Goal: Complete application form

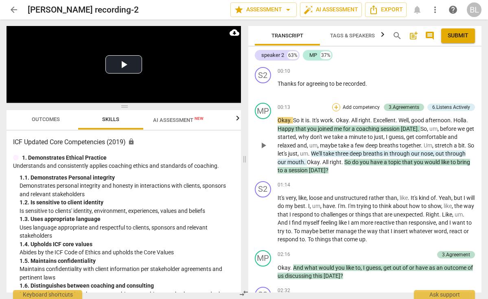
click at [334, 106] on div "+" at bounding box center [336, 107] width 8 height 8
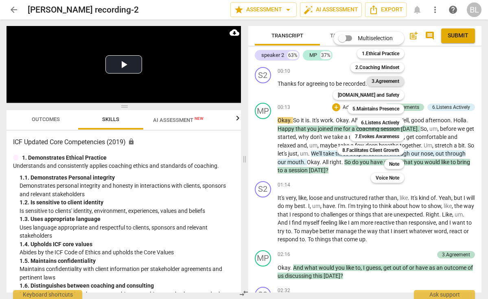
click at [387, 84] on b "3.Agreement" at bounding box center [385, 81] width 28 height 10
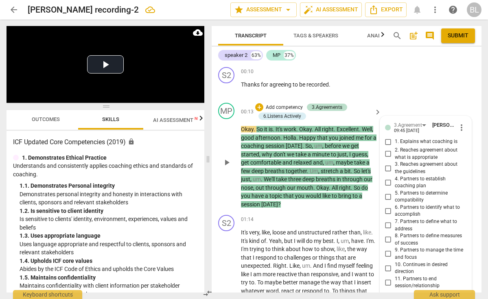
click at [387, 223] on input "7. Partners to define what to address" at bounding box center [388, 226] width 13 height 10
checkbox input "true"
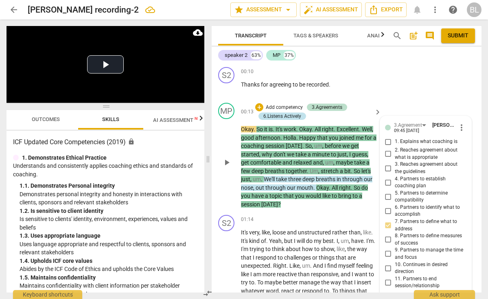
click at [295, 117] on div "6.Listens Actively" at bounding box center [282, 116] width 38 height 7
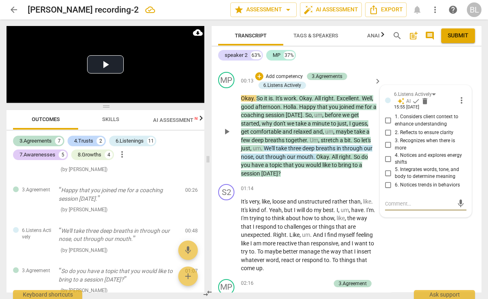
scroll to position [40, 0]
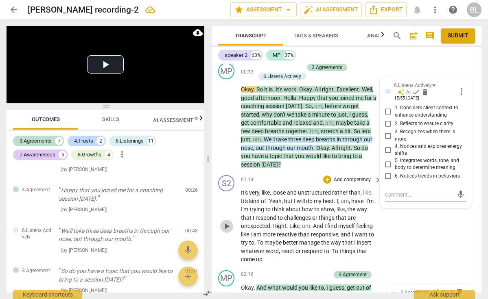
click at [225, 222] on span "play_arrow" at bounding box center [227, 227] width 10 height 10
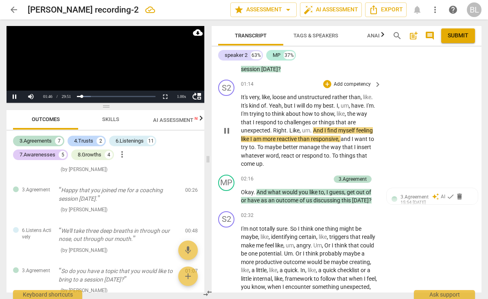
scroll to position [137, 0]
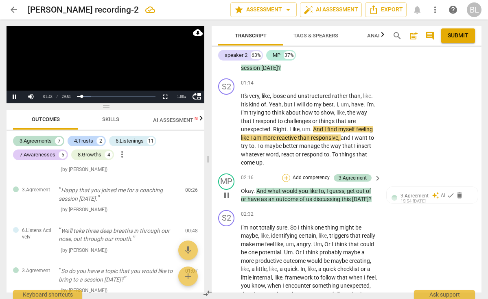
click at [285, 175] on div "+" at bounding box center [286, 178] width 8 height 8
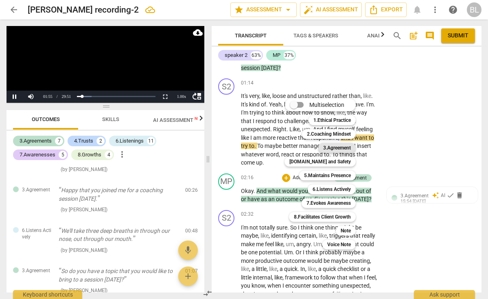
click at [341, 150] on b "3.Agreement" at bounding box center [337, 148] width 28 height 10
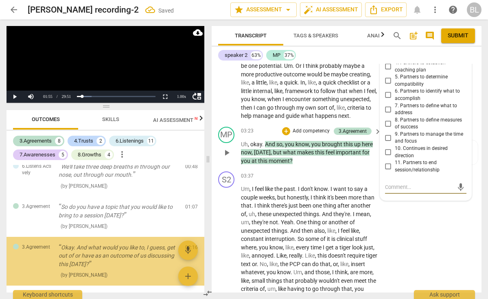
scroll to position [203, 0]
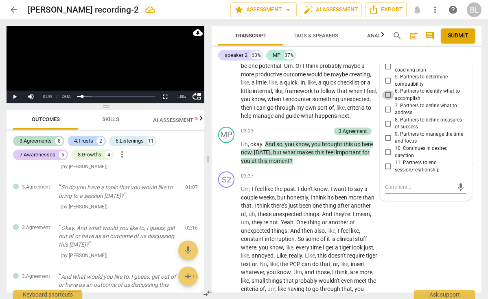
click at [387, 90] on input "6. Partners to identify what to accomplish" at bounding box center [388, 95] width 13 height 10
checkbox input "true"
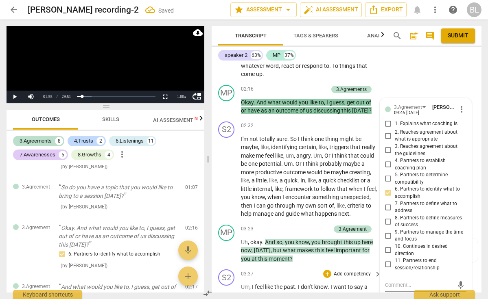
scroll to position [221, 0]
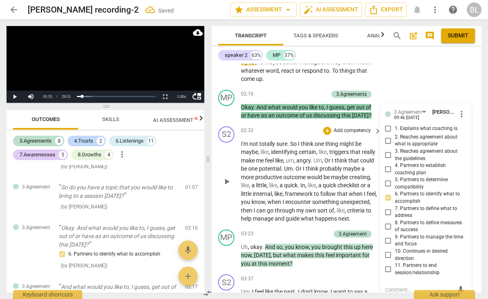
click at [227, 179] on span "play_arrow" at bounding box center [227, 182] width 10 height 10
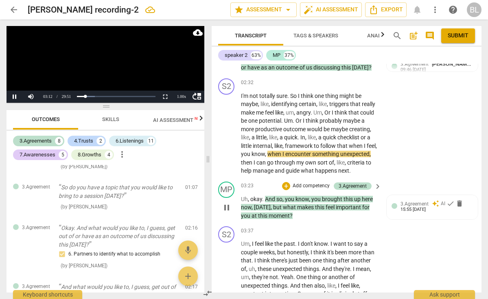
scroll to position [272, 0]
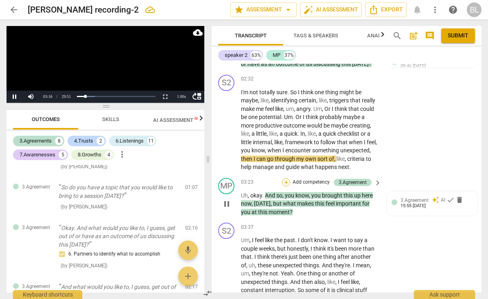
click at [285, 184] on div "+" at bounding box center [286, 183] width 8 height 8
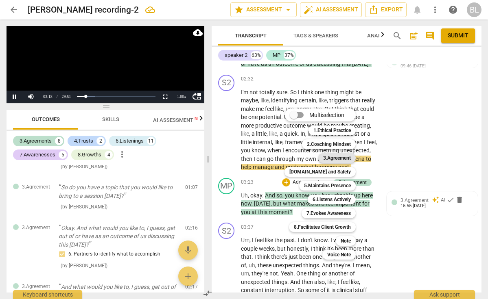
click at [338, 159] on b "3.Agreement" at bounding box center [337, 158] width 28 height 10
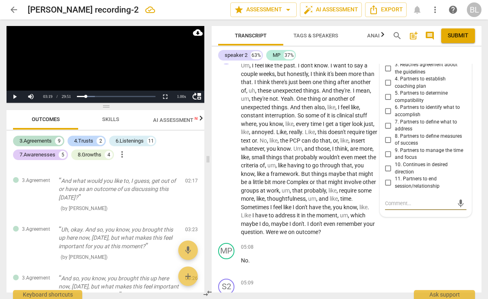
scroll to position [449, 0]
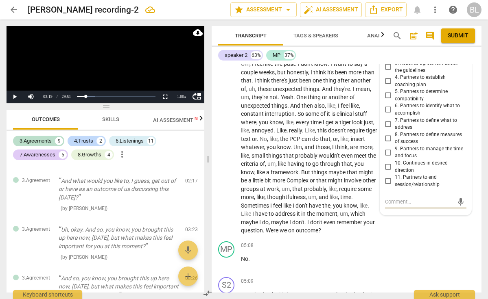
type textarea "a"
type textarea "as"
type textarea "ask"
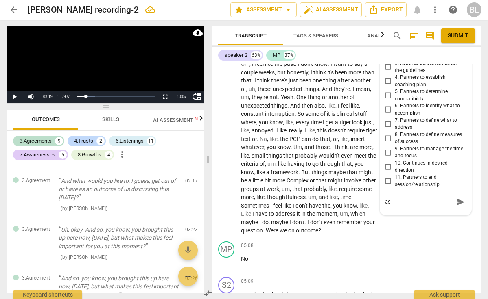
type textarea "ask"
type textarea "asks"
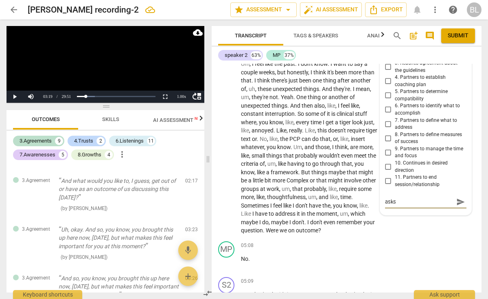
type textarea "asks f"
type textarea "asks [PERSON_NAME]"
type textarea "asks for"
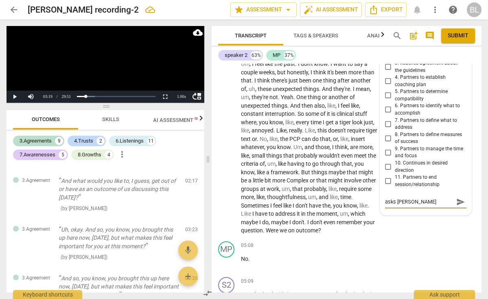
type textarea "asks for"
type textarea "asks for i"
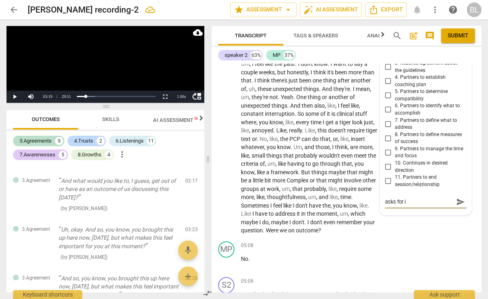
type textarea "asks for im"
type textarea "asks for imp"
type textarea "asks for impo"
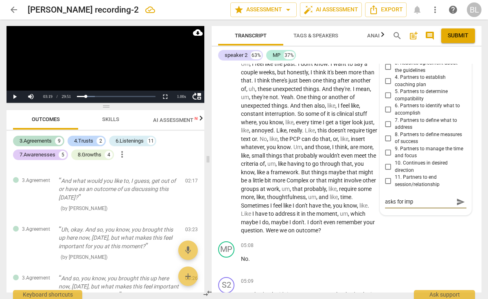
type textarea "asks for impo"
type textarea "asks for impor"
type textarea "asks for import"
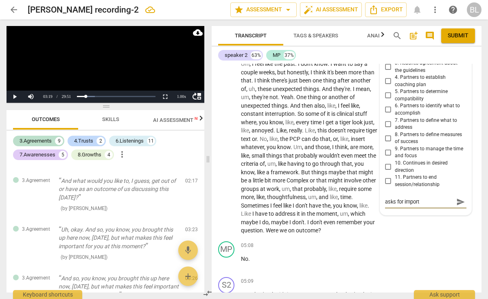
type textarea "asks for importa"
type textarea "asks for importan"
type textarea "asks for importanc"
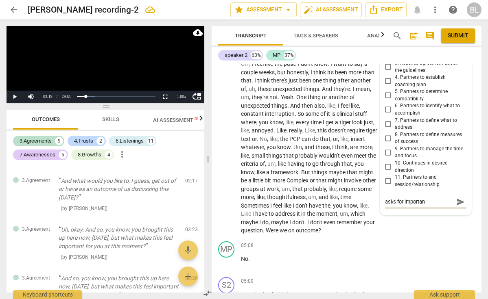
type textarea "asks for importanc"
type textarea "asks for importance"
click at [456, 200] on span "send" at bounding box center [460, 202] width 9 height 9
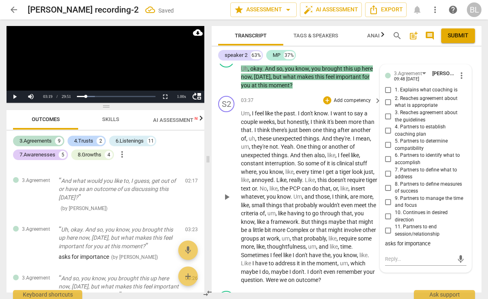
scroll to position [397, 0]
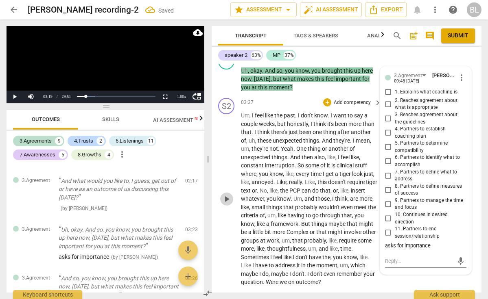
click at [229, 201] on span "play_arrow" at bounding box center [227, 199] width 10 height 10
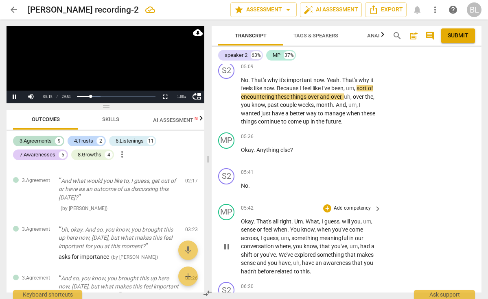
scroll to position [666, 0]
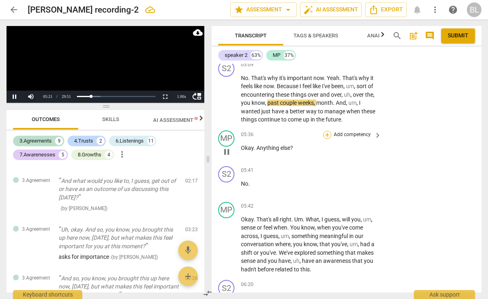
click at [326, 139] on div "+" at bounding box center [327, 135] width 8 height 8
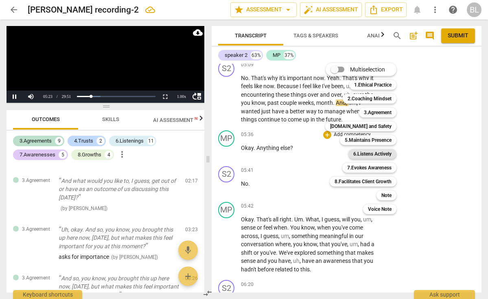
click at [361, 153] on b "6.Listens Actively" at bounding box center [372, 154] width 38 height 10
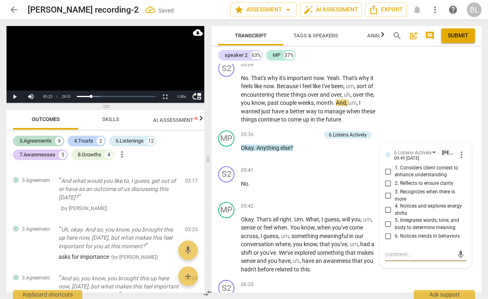
scroll to position [398, 0]
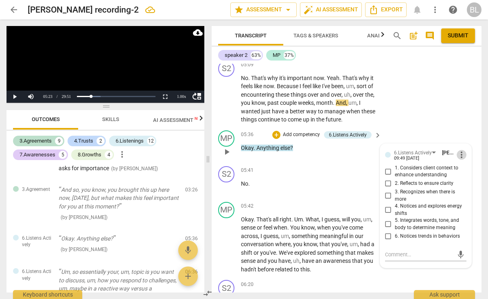
click at [459, 159] on span "more_vert" at bounding box center [462, 155] width 10 height 10
click at [465, 173] on li "Delete" at bounding box center [467, 173] width 28 height 15
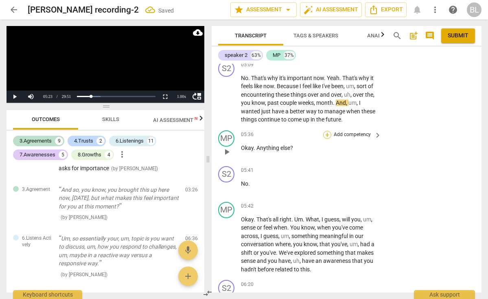
click at [326, 137] on div "+" at bounding box center [327, 135] width 8 height 8
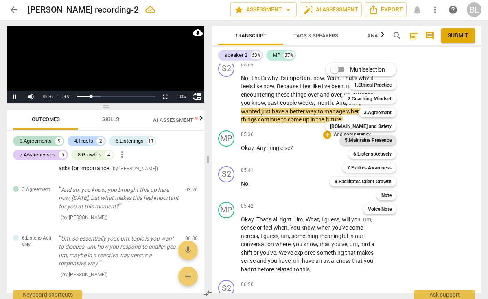
click at [369, 144] on b "5.Maintains Presence" at bounding box center [368, 140] width 47 height 10
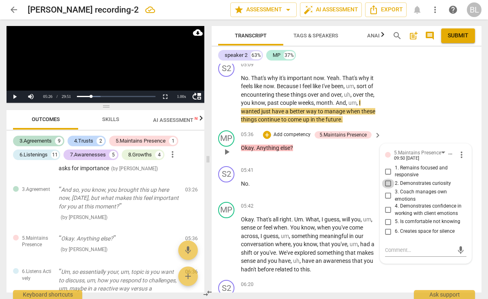
click at [388, 188] on input "2. Demonstrates curiosity" at bounding box center [388, 184] width 13 height 10
checkbox input "true"
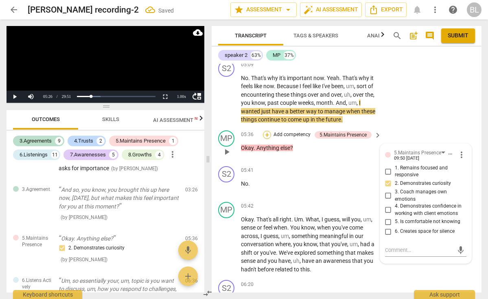
click at [268, 138] on div "+" at bounding box center [267, 135] width 8 height 8
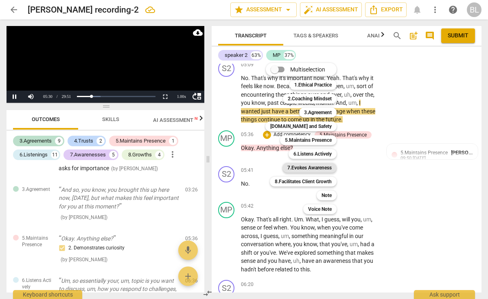
click at [310, 169] on b "7.Evokes Awareness" at bounding box center [309, 168] width 44 height 10
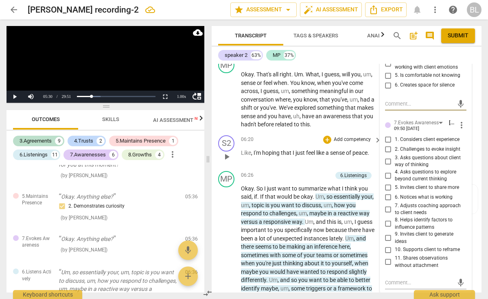
scroll to position [813, 0]
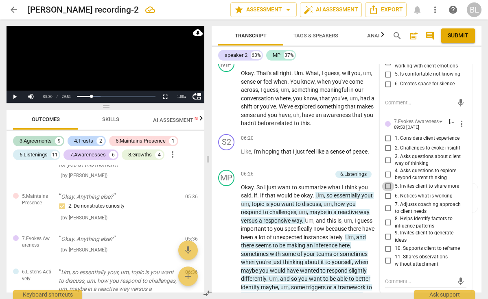
click at [387, 186] on input "5. Invites client to share more" at bounding box center [388, 187] width 13 height 10
checkbox input "true"
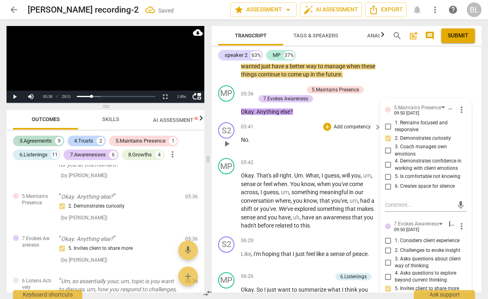
scroll to position [718, 0]
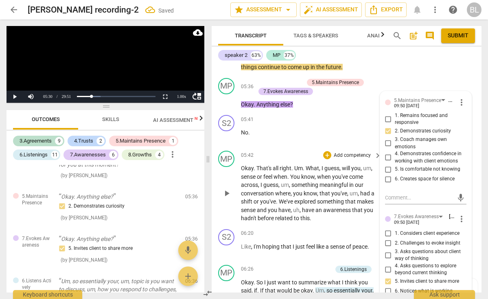
click at [228, 196] on span "play_arrow" at bounding box center [227, 194] width 10 height 10
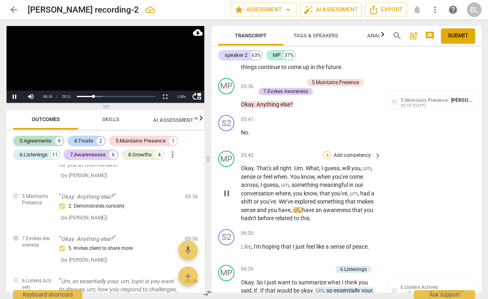
click at [326, 160] on div "+" at bounding box center [327, 155] width 8 height 8
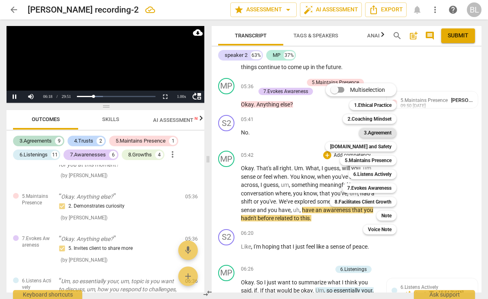
click at [380, 133] on b "3.Agreement" at bounding box center [378, 133] width 28 height 10
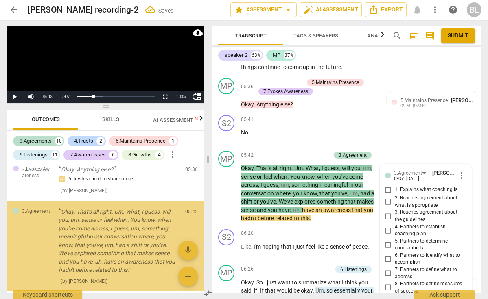
scroll to position [890, 0]
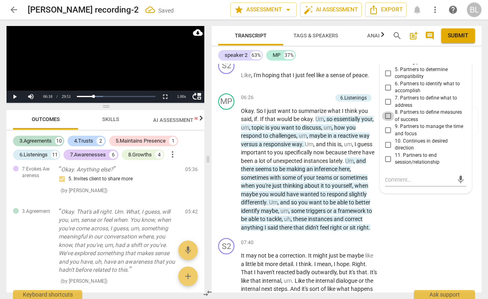
click at [388, 116] on input "8. Partners to define measures of success" at bounding box center [388, 116] width 13 height 10
checkbox input "true"
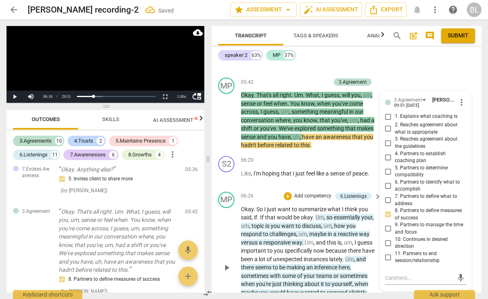
scroll to position [802, 0]
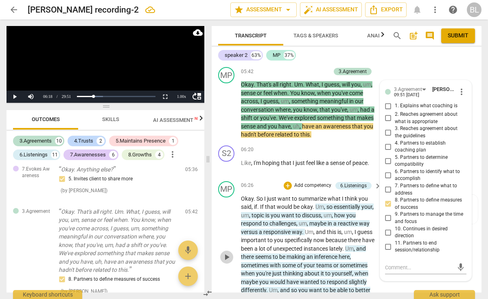
click at [228, 258] on span "play_arrow" at bounding box center [227, 258] width 10 height 10
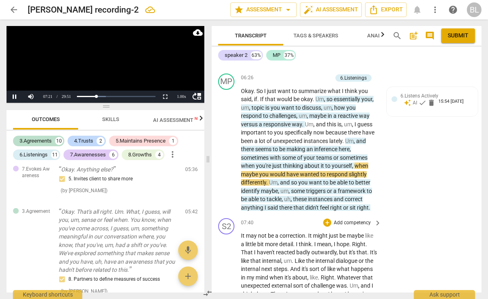
scroll to position [913, 0]
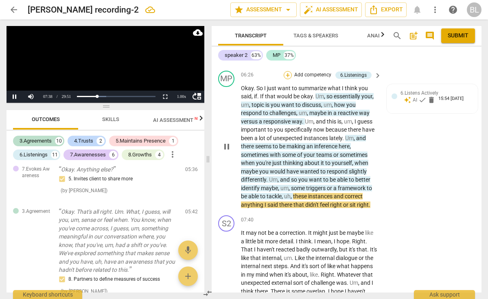
click at [286, 76] on div "+" at bounding box center [288, 75] width 8 height 8
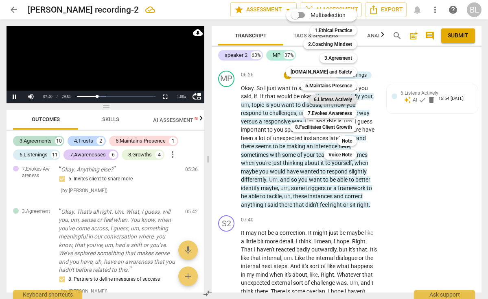
click at [334, 99] on b "6.Listens Actively" at bounding box center [333, 100] width 38 height 10
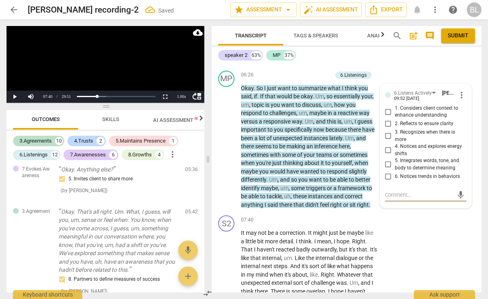
scroll to position [649, 0]
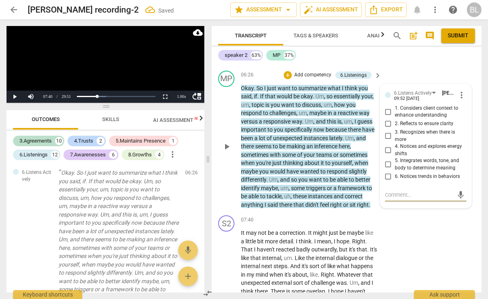
click at [386, 112] on input "1. Considers client context to enhance understanding" at bounding box center [388, 112] width 13 height 10
checkbox input "true"
click at [386, 124] on input "2. Reflects to ensure clarity" at bounding box center [388, 124] width 13 height 10
checkbox input "true"
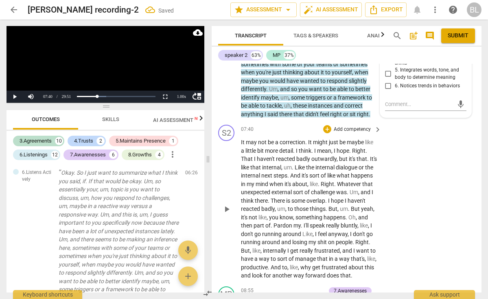
scroll to position [1012, 0]
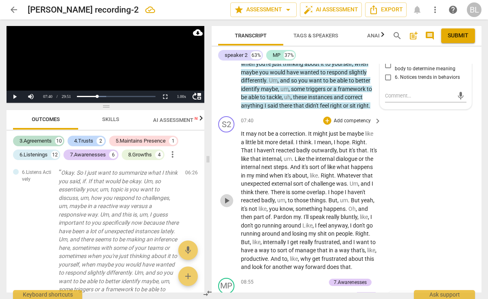
click at [227, 202] on span "play_arrow" at bounding box center [227, 201] width 10 height 10
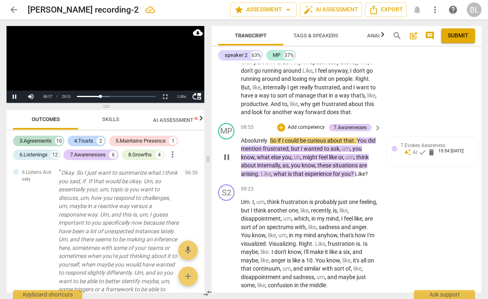
scroll to position [1168, 0]
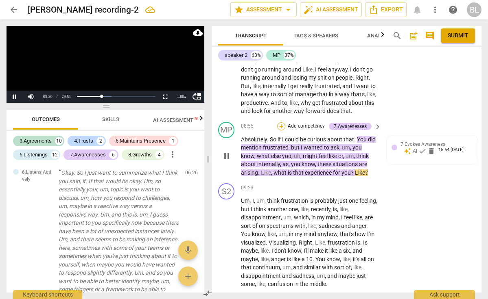
click at [282, 129] on div "+" at bounding box center [281, 126] width 8 height 8
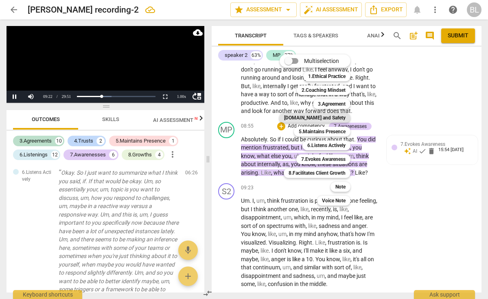
click at [324, 116] on b "[DOMAIN_NAME] and Safety" at bounding box center [314, 118] width 61 height 10
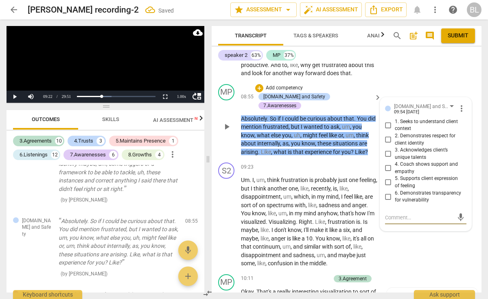
scroll to position [1206, 0]
click at [388, 168] on input "4. Coach shows support and empathy" at bounding box center [388, 168] width 13 height 10
checkbox input "true"
click at [387, 183] on input "5. Supports client expression of feeling" at bounding box center [388, 182] width 13 height 10
checkbox input "true"
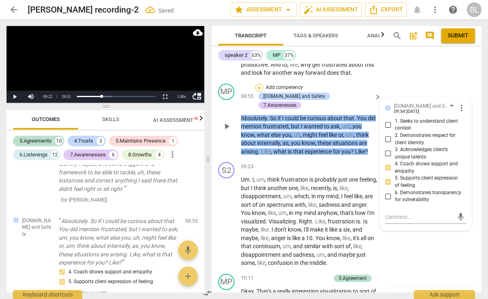
click at [260, 90] on div "+" at bounding box center [259, 88] width 8 height 8
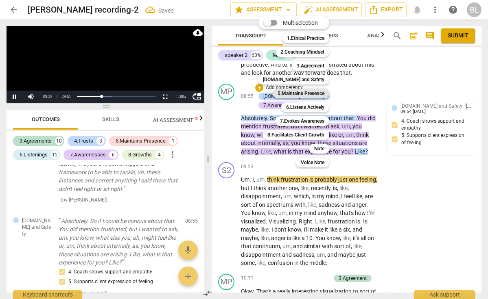
click at [319, 91] on b "5.Maintains Presence" at bounding box center [300, 94] width 47 height 10
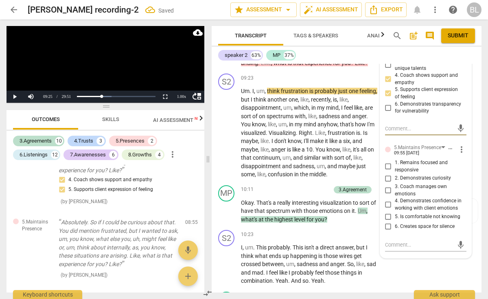
scroll to position [1300, 0]
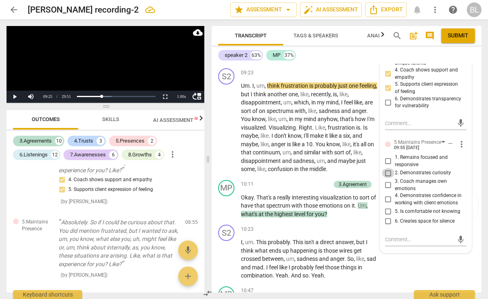
click at [387, 173] on input "2. Demonstrates curiosity" at bounding box center [388, 173] width 13 height 10
checkbox input "true"
click at [387, 199] on input "4. Demonstrates confidence in working with client emotions" at bounding box center [388, 200] width 13 height 10
checkbox input "true"
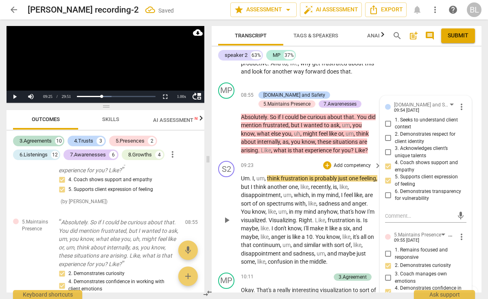
scroll to position [1207, 0]
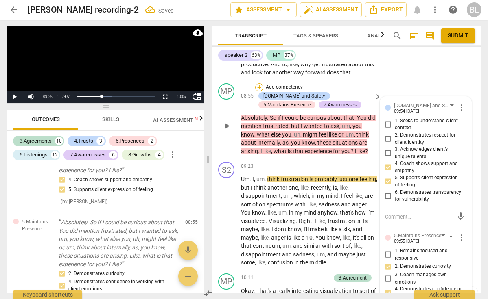
click at [260, 92] on div "+" at bounding box center [259, 87] width 8 height 8
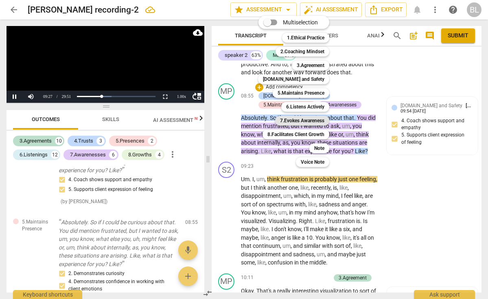
click at [305, 120] on b "7.Evokes Awareness" at bounding box center [302, 121] width 44 height 10
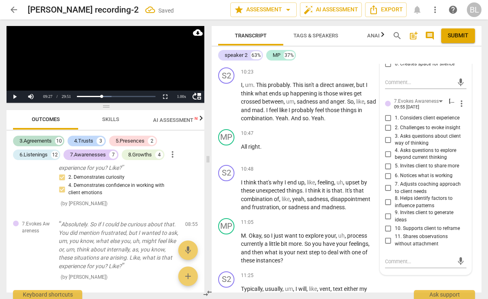
scroll to position [1457, 0]
click at [387, 165] on input "5. Invites client to share more" at bounding box center [388, 167] width 13 height 10
checkbox input "true"
click at [387, 153] on input "4. Asks questions to explore beyond current thinking" at bounding box center [388, 155] width 13 height 10
checkbox input "true"
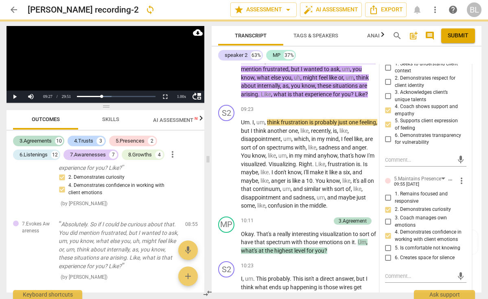
scroll to position [1239, 0]
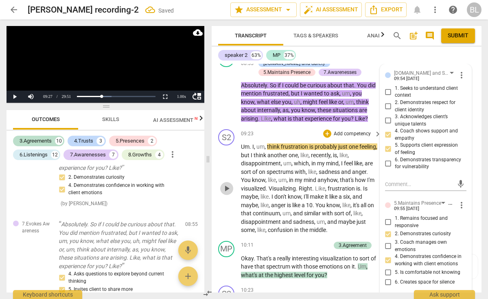
click at [227, 184] on span "play_arrow" at bounding box center [227, 189] width 10 height 10
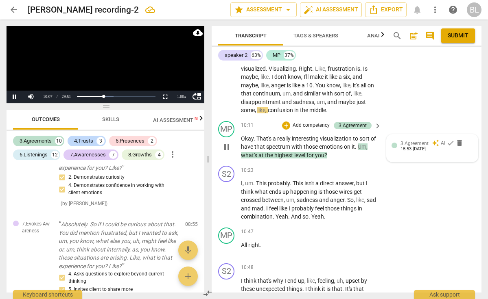
scroll to position [1360, 0]
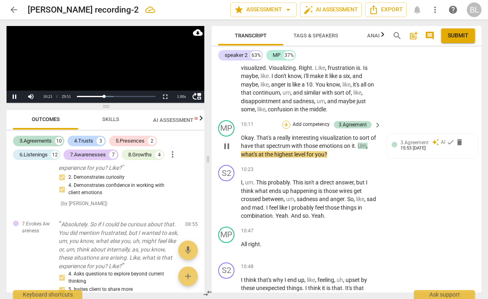
click at [286, 121] on div "+" at bounding box center [286, 125] width 8 height 8
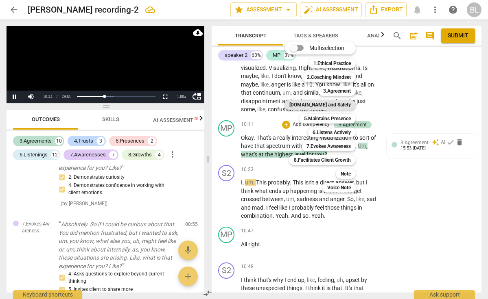
click at [346, 107] on b "[DOMAIN_NAME] and Safety" at bounding box center [319, 105] width 61 height 10
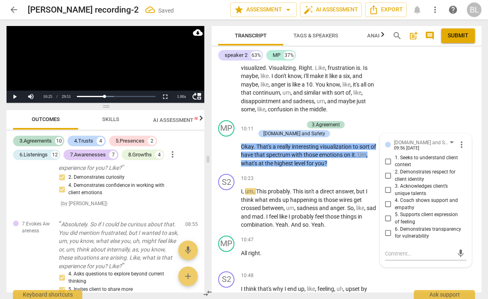
scroll to position [1345, 0]
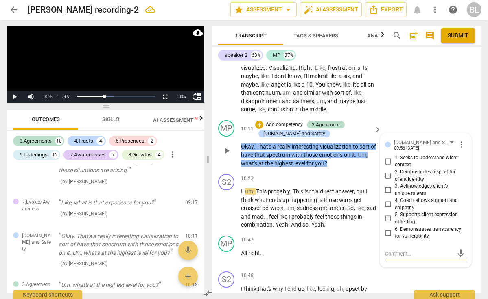
click at [385, 171] on input "2. Demonstrates respect for client identity" at bounding box center [388, 176] width 13 height 10
checkbox input "true"
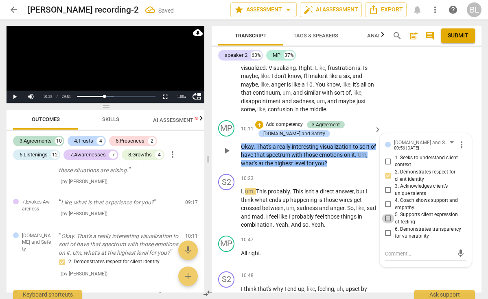
click at [387, 214] on input "5. Supports client expression of feeling" at bounding box center [388, 219] width 13 height 10
checkbox input "true"
click at [257, 121] on div "+" at bounding box center [259, 125] width 8 height 8
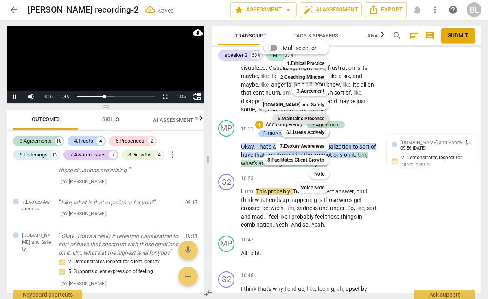
click at [289, 118] on b "5.Maintains Presence" at bounding box center [300, 119] width 47 height 10
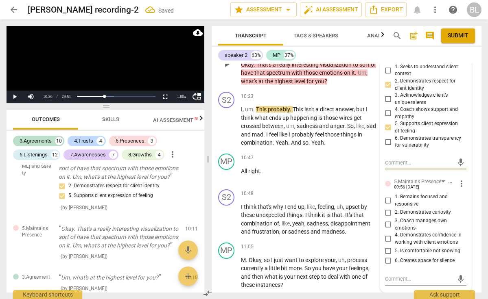
scroll to position [1452, 0]
click at [388, 208] on input "2. Demonstrates curiosity" at bounding box center [388, 213] width 13 height 10
checkbox input "true"
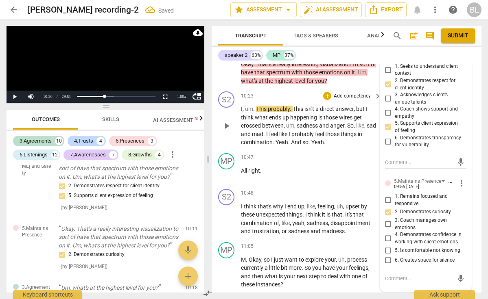
click at [228, 121] on span "play_arrow" at bounding box center [227, 126] width 10 height 10
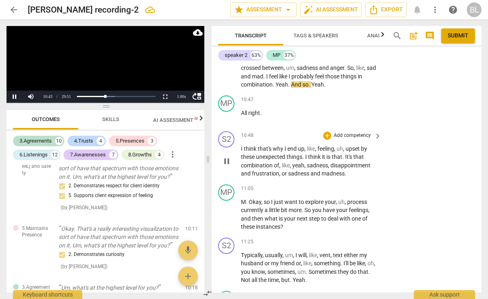
scroll to position [1512, 0]
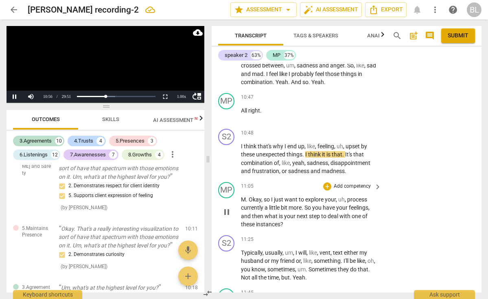
click at [300, 182] on div "11:05 + Add competency keyboard_arrow_right" at bounding box center [311, 186] width 141 height 9
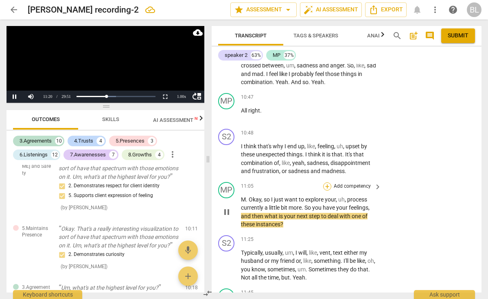
click at [327, 183] on div "+" at bounding box center [327, 187] width 8 height 8
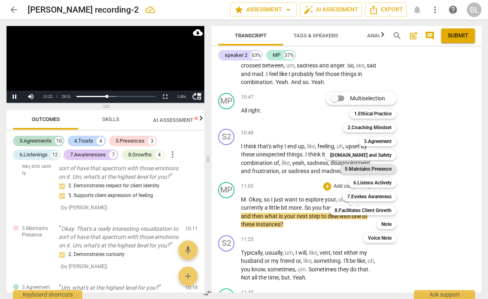
click at [378, 170] on b "5.Maintains Presence" at bounding box center [368, 169] width 47 height 10
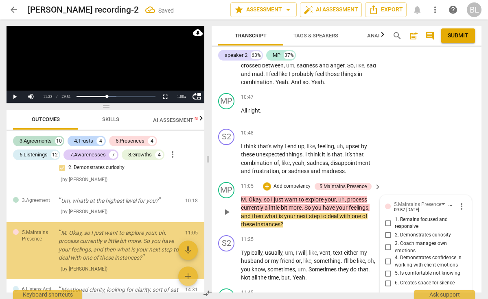
scroll to position [1519, 0]
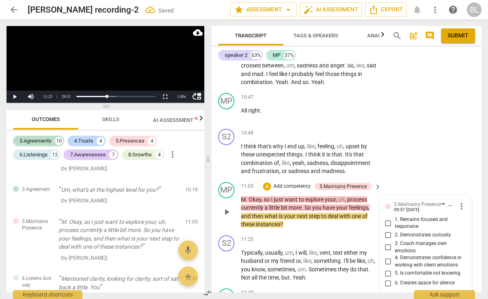
click at [387, 231] on input "2. Demonstrates curiosity" at bounding box center [388, 236] width 13 height 10
checkbox input "true"
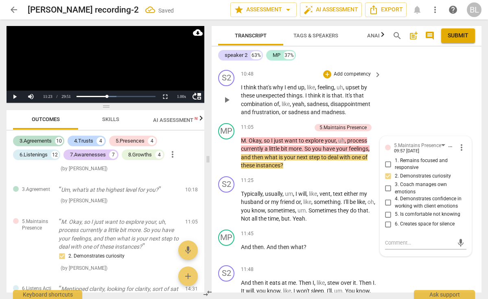
scroll to position [1573, 0]
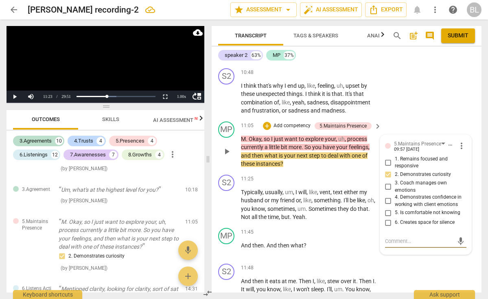
click at [391, 238] on textarea at bounding box center [419, 242] width 68 height 8
type textarea "C"
type textarea "Co"
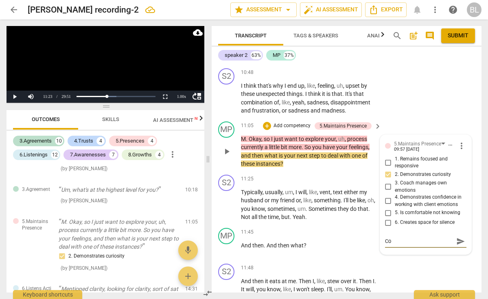
type textarea "Cou"
type textarea "Coul"
type textarea "Could"
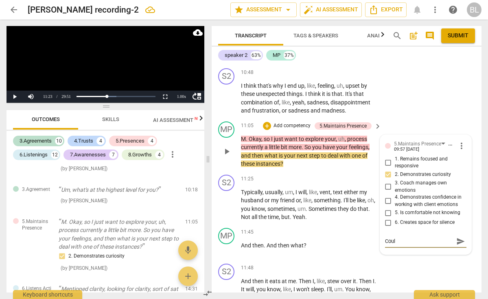
type textarea "Could"
type textarea "Could a"
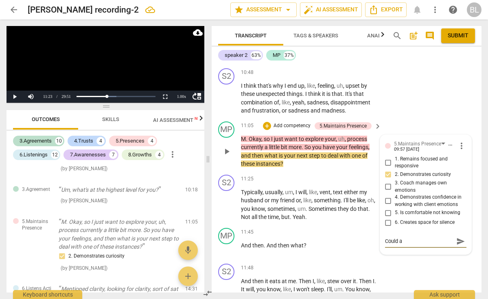
type textarea "Could as"
type textarea "Could ask"
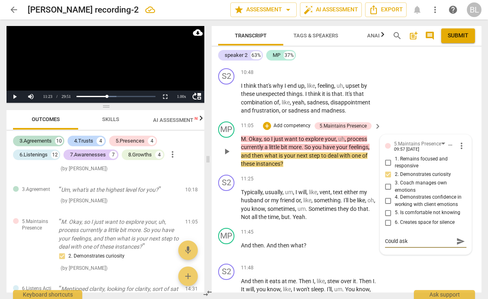
type textarea "Could ask"
type textarea "Could ask h"
type textarea "Could ask [PERSON_NAME]"
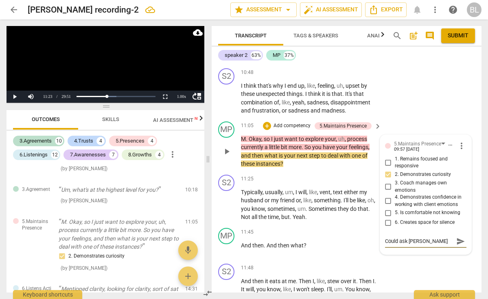
type textarea "Could ask how"
type textarea "Could ask how h"
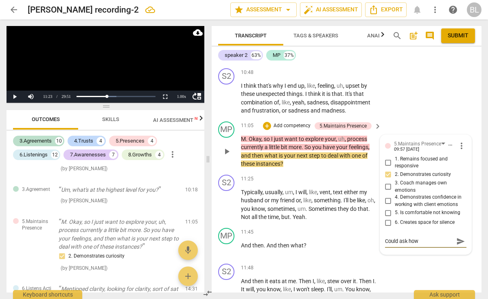
type textarea "Could ask how h"
type textarea "Could ask how ht"
type textarea "Could ask how hte"
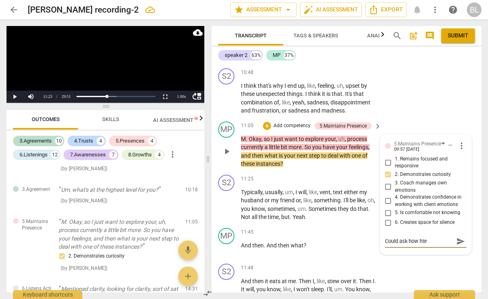
type textarea "Could ask how the"
type textarea "Could ask how the c"
type textarea "Could ask how the cl"
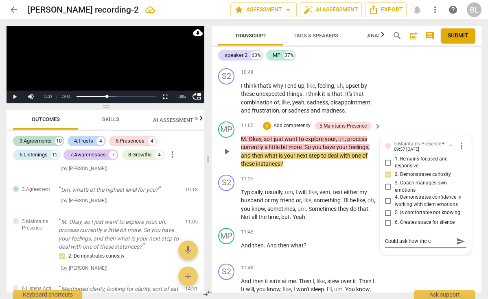
type textarea "Could ask how the cl"
type textarea "Could ask how the cli"
type textarea "Could ask how the clie"
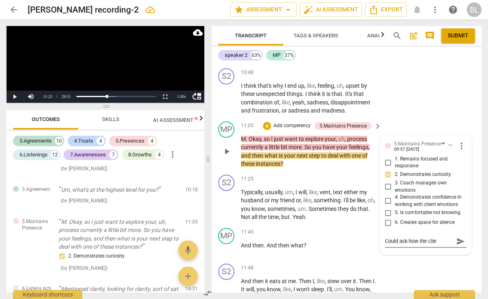
type textarea "Could ask how the clien"
type textarea "Could ask how the client"
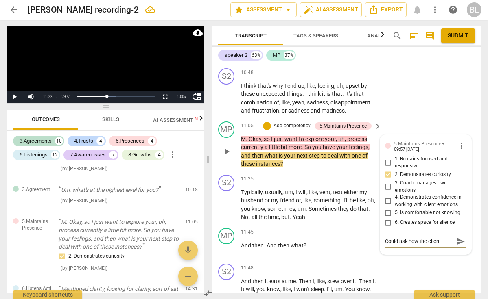
type textarea "Could ask how the client"
type textarea "Could ask how the client w"
type textarea "Could ask how the client wa"
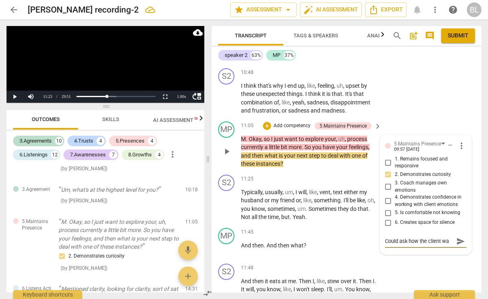
type textarea "Could ask how the client [PERSON_NAME]"
type textarea "Could ask how the client want"
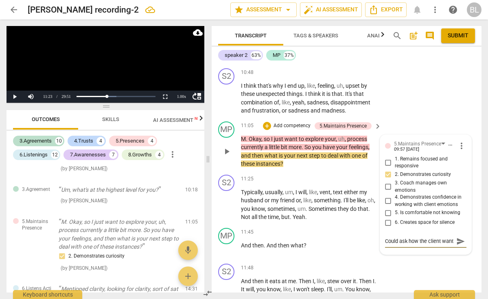
type textarea "Could ask how the client wants"
type textarea "Could ask how the client wants t"
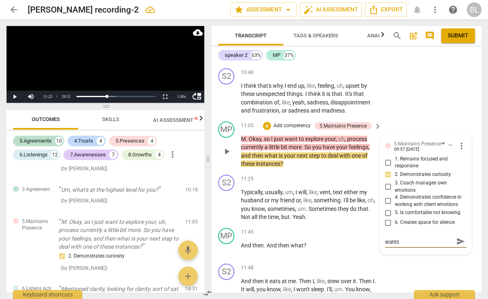
type textarea "Could ask how the client wants t"
type textarea "Could ask how the client wants to"
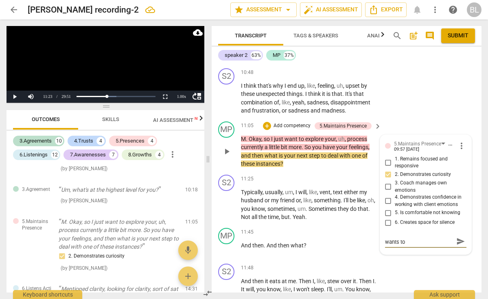
type textarea "Could ask how the client wants to g"
type textarea "Could ask how the client wants to go"
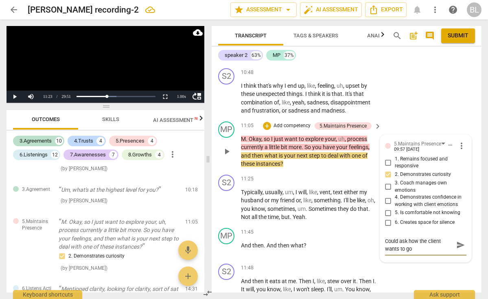
type textarea "Could ask how the client wants to go"
type textarea "Could ask how the client wants to go a"
type textarea "Could ask how the client wants to go ab"
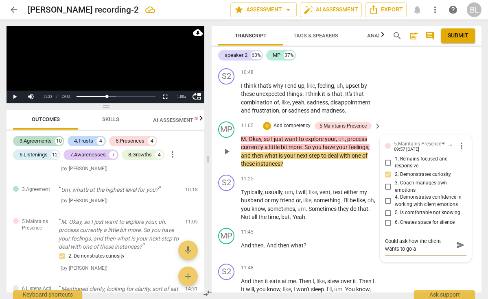
type textarea "Could ask how the client wants to go ab"
type textarea "Could ask how the client wants to go abo"
type textarea "Could ask how the client wants to go aboo"
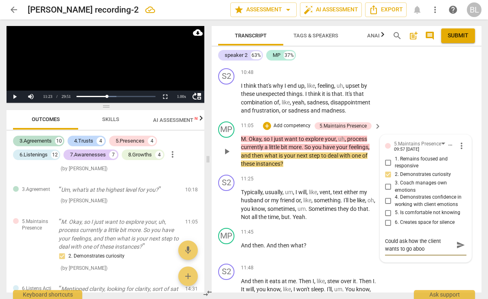
type textarea "Could ask how the client wants to go aboou"
type textarea "Could ask how the client wants to go aboout"
type textarea "Could ask how the client wants to go about"
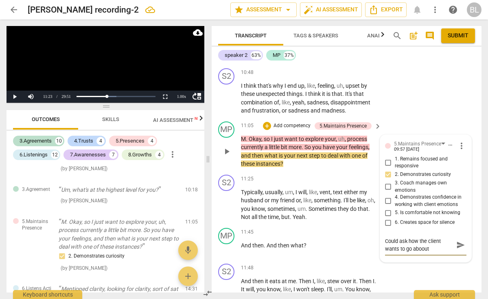
type textarea "Could ask how the client wants to go about"
type textarea "Could ask how the client wants to go about t"
type textarea "Could ask how the client wants to go about th"
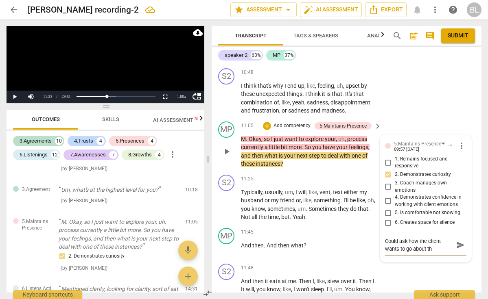
type textarea "Could ask how the client wants to go about the"
type textarea "Could ask how the client wants to go about the e"
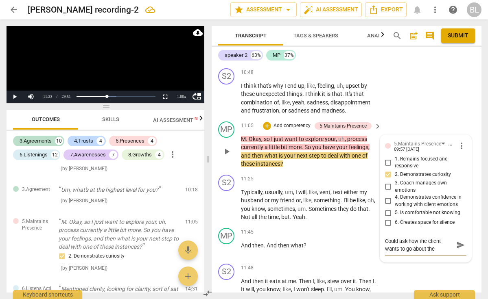
type textarea "Could ask how the client wants to go about the e"
type textarea "Could ask how the client wants to go about the ex"
type textarea "Could ask how the client wants to go about the exp"
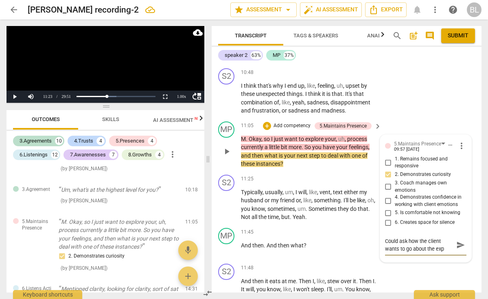
type textarea "Could ask how the client wants to go about the expl"
type textarea "Could ask how the client wants to go about the explo"
type textarea "Could ask how the client wants to go about the explor"
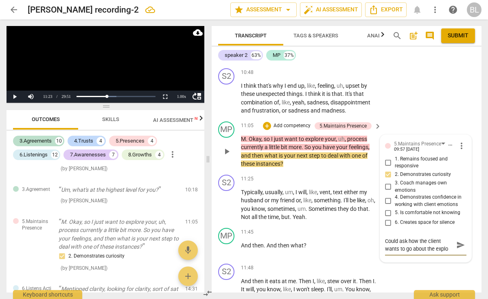
type textarea "Could ask how the client wants to go about the explor"
type textarea "Could ask how the client wants to go about the explora"
type textarea "Could ask how the client wants to go about the explorat"
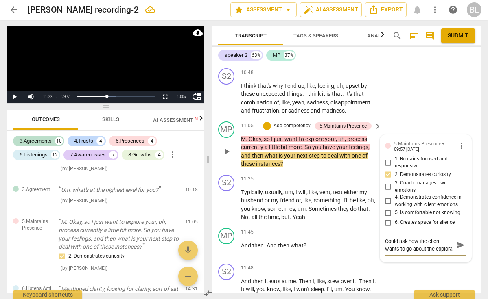
type textarea "Could ask how the client wants to go about the explorat"
type textarea "Could ask how the client wants to go about the explorati"
type textarea "Could ask how the client wants to go about the exploratio"
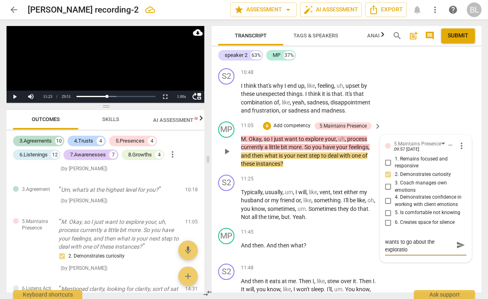
type textarea "Could ask how the client wants to go about the exploration"
click at [460, 241] on span "send" at bounding box center [460, 245] width 9 height 9
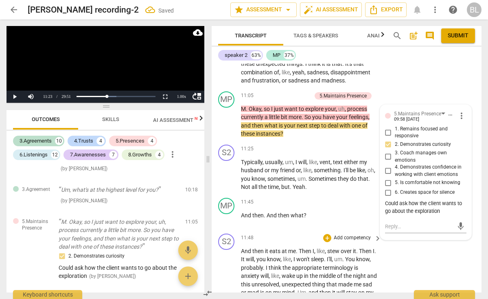
scroll to position [1604, 0]
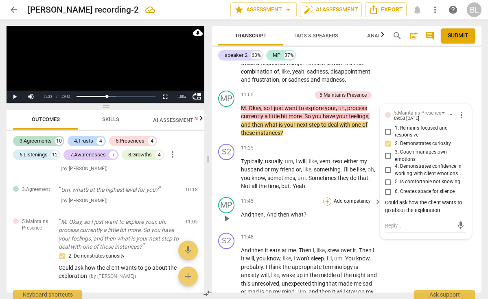
click at [326, 198] on div "+" at bounding box center [327, 202] width 8 height 8
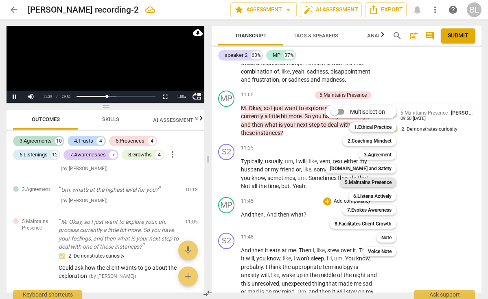
click at [379, 182] on b "5.Maintains Presence" at bounding box center [368, 183] width 47 height 10
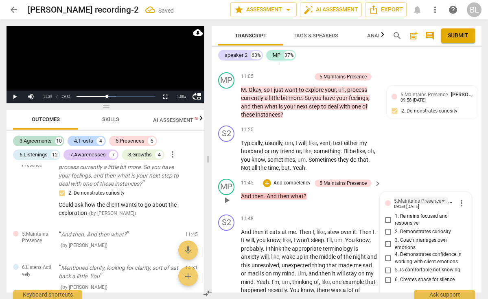
scroll to position [1625, 0]
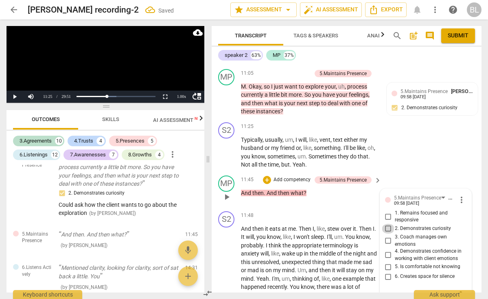
click at [388, 224] on input "2. Demonstrates curiosity" at bounding box center [388, 229] width 13 height 10
checkbox input "true"
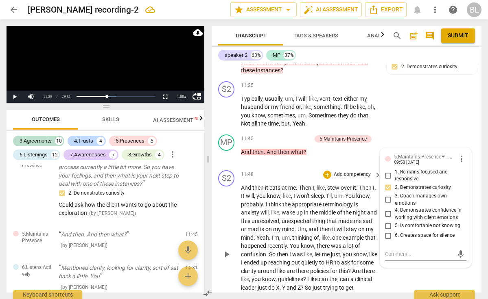
scroll to position [1675, 0]
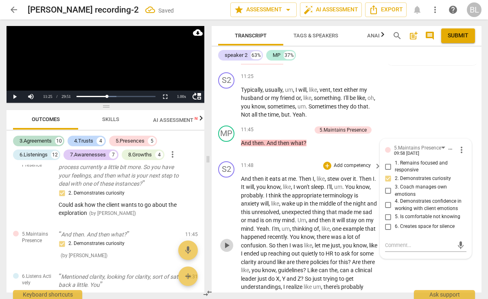
click at [227, 241] on span "play_arrow" at bounding box center [227, 246] width 10 height 10
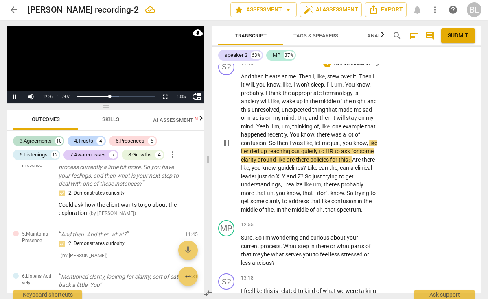
scroll to position [1779, 0]
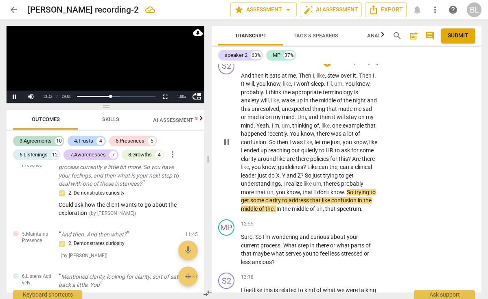
click at [431, 194] on div "S2 play_arrow pause 11:48 + Add competency keyboard_arrow_right And then it eat…" at bounding box center [347, 136] width 270 height 162
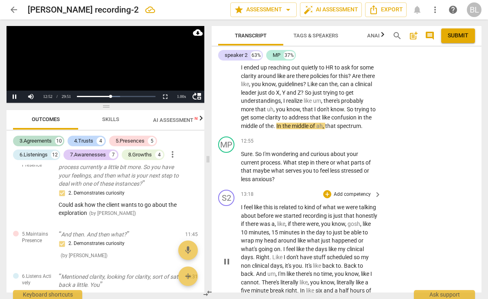
scroll to position [1864, 0]
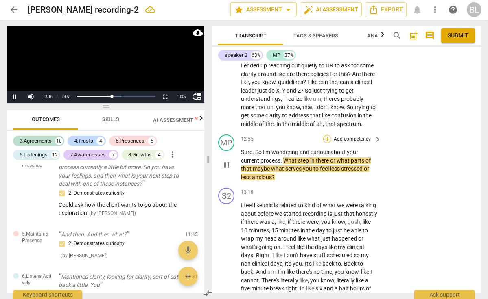
click at [326, 135] on div "+" at bounding box center [327, 139] width 8 height 8
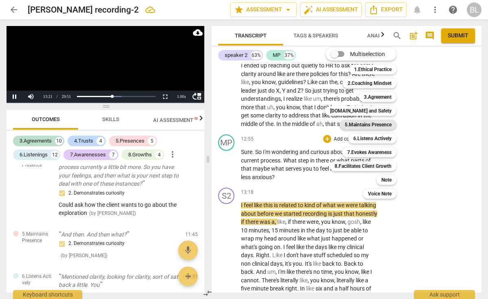
click at [388, 125] on b "5.Maintains Presence" at bounding box center [368, 125] width 47 height 10
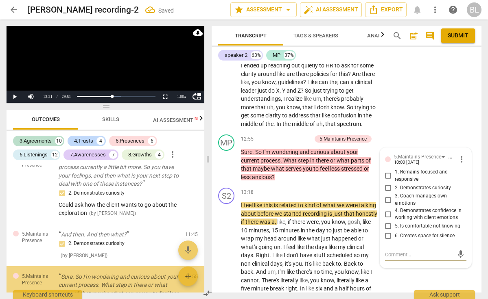
scroll to position [1636, 0]
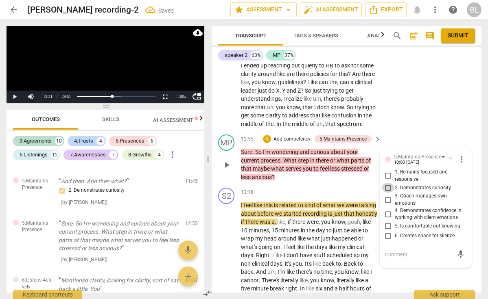
click at [388, 183] on input "2. Demonstrates curiosity" at bounding box center [388, 188] width 13 height 10
checkbox input "true"
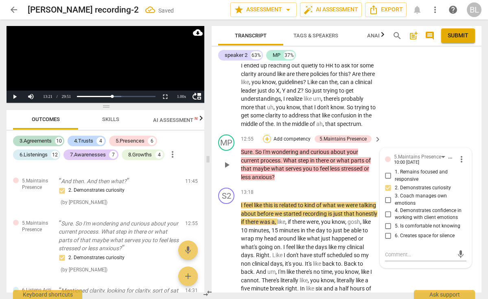
click at [269, 135] on div "+" at bounding box center [267, 139] width 8 height 8
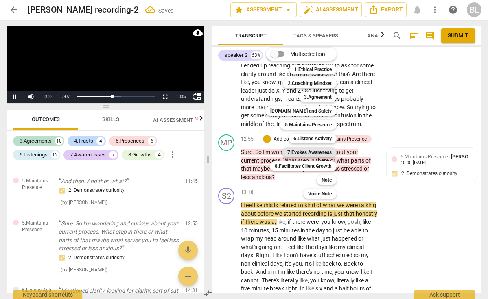
click at [317, 153] on b "7.Evokes Awareness" at bounding box center [309, 153] width 44 height 10
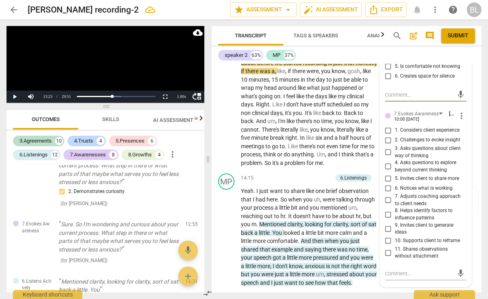
scroll to position [2027, 0]
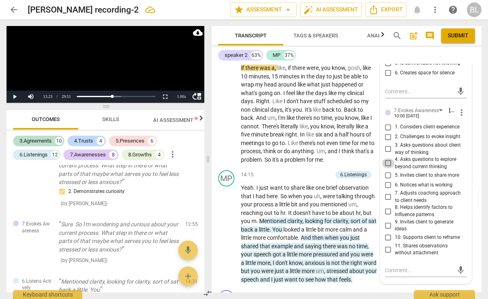
click at [387, 159] on input "4. Asks questions to explore beyond current thinking" at bounding box center [388, 164] width 13 height 10
checkbox input "true"
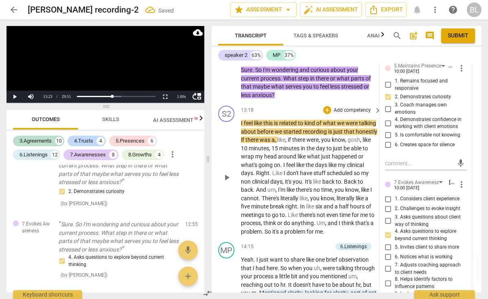
scroll to position [1952, 0]
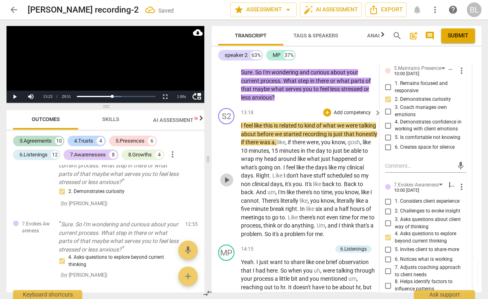
click at [227, 175] on span "play_arrow" at bounding box center [227, 180] width 10 height 10
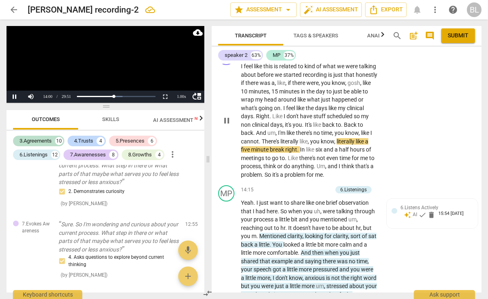
scroll to position [2022, 0]
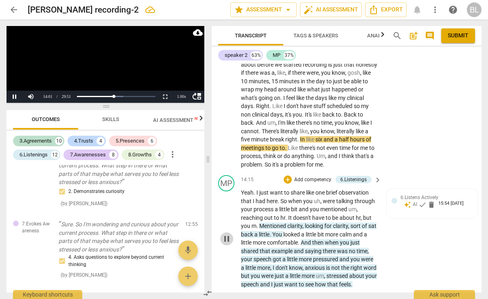
click at [227, 234] on span "pause" at bounding box center [227, 239] width 10 height 10
click at [227, 234] on span "play_arrow" at bounding box center [227, 239] width 10 height 10
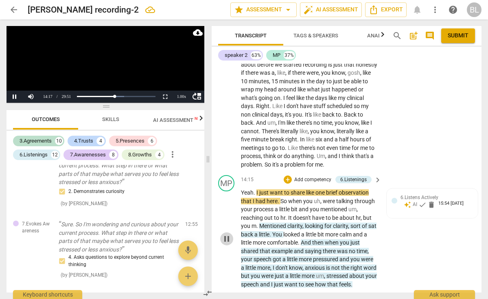
click at [226, 234] on span "pause" at bounding box center [227, 239] width 10 height 10
click at [226, 234] on span "play_arrow" at bounding box center [227, 239] width 10 height 10
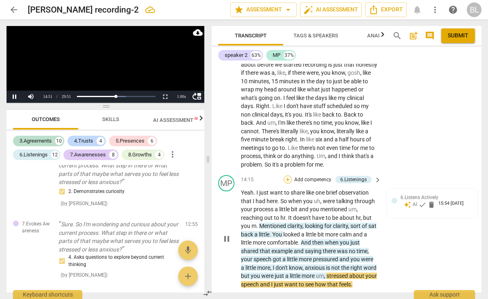
click at [288, 176] on div "+" at bounding box center [288, 180] width 8 height 8
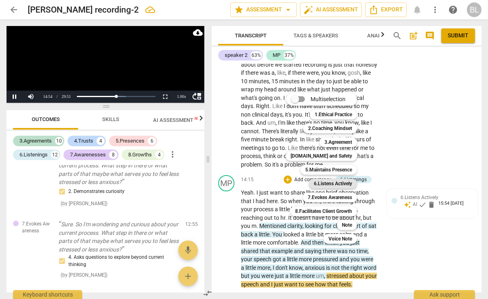
click at [339, 183] on b "6.Listens Actively" at bounding box center [333, 184] width 38 height 10
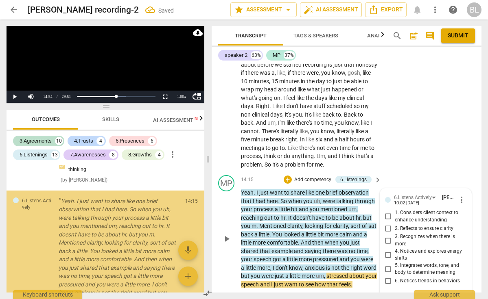
scroll to position [1817, 0]
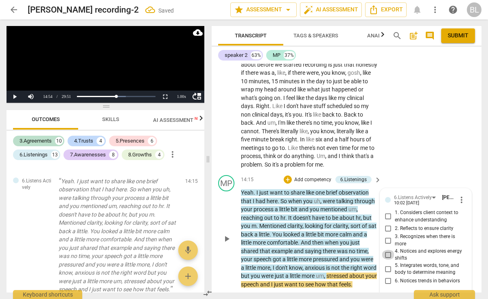
click at [387, 250] on input "4. Notices and explores energy shifts" at bounding box center [388, 255] width 13 height 10
checkbox input "true"
click at [288, 176] on div "+" at bounding box center [288, 180] width 8 height 8
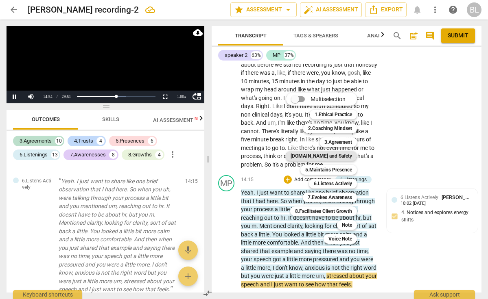
click at [332, 155] on b "[DOMAIN_NAME] and Safety" at bounding box center [321, 156] width 61 height 10
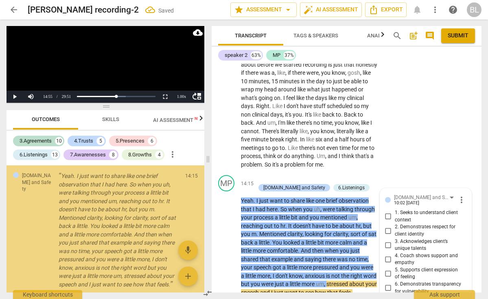
scroll to position [2026, 0]
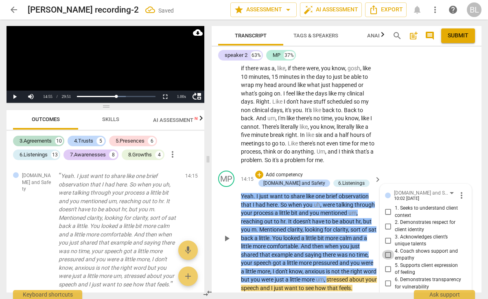
click at [387, 250] on input "4. Coach shows support and empathy" at bounding box center [388, 255] width 13 height 10
checkbox input "true"
click at [386, 264] on input "5. Supports client expression of feeling" at bounding box center [388, 269] width 13 height 10
checkbox input "true"
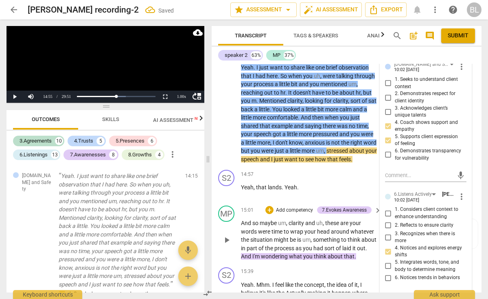
scroll to position [2178, 0]
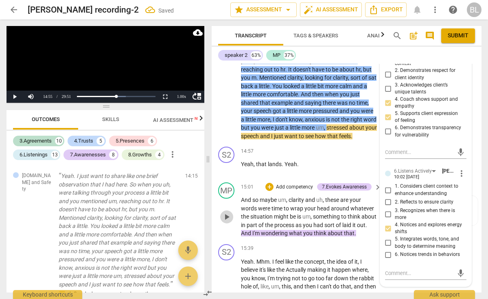
click at [227, 212] on span "play_arrow" at bounding box center [227, 217] width 10 height 10
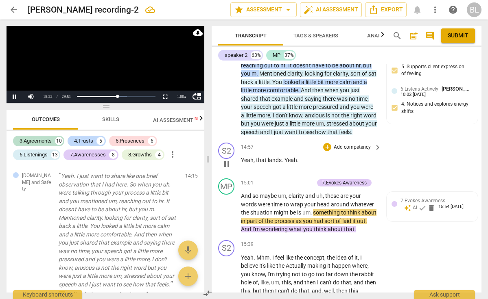
scroll to position [2185, 0]
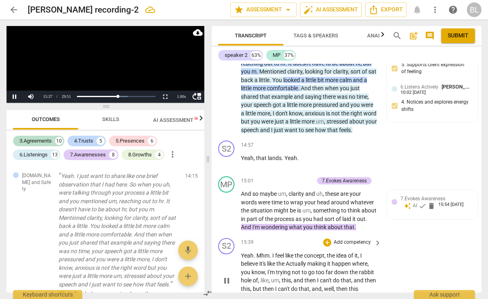
click at [227, 276] on span "pause" at bounding box center [227, 281] width 10 height 10
click at [270, 177] on div "+" at bounding box center [269, 181] width 8 height 8
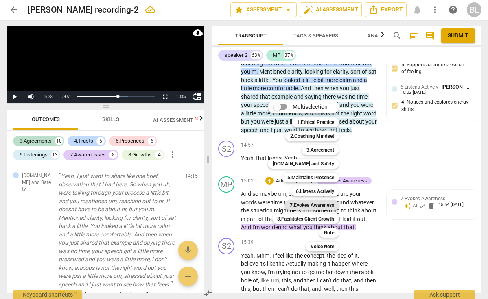
click at [328, 206] on b "7.Evokes Awareness" at bounding box center [312, 206] width 44 height 10
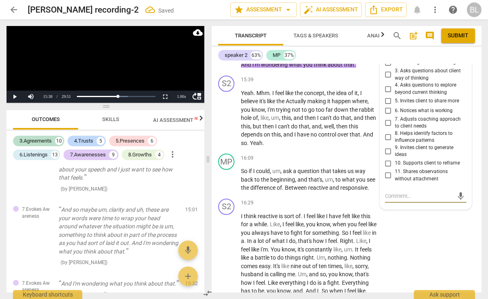
scroll to position [2346, 0]
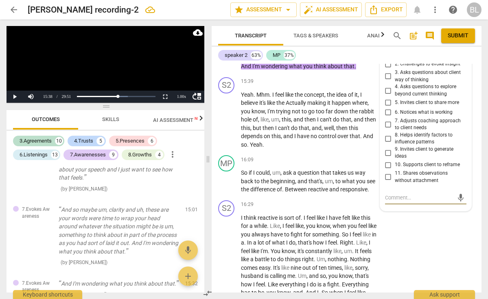
click at [387, 86] on input "4. Asks questions to explore beyond current thinking" at bounding box center [388, 91] width 13 height 10
checkbox input "true"
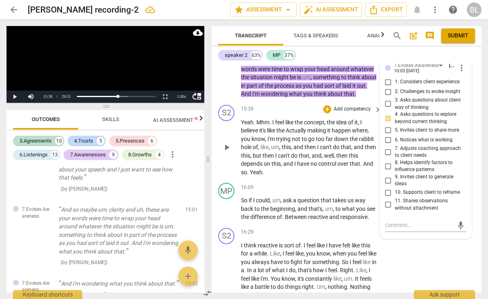
scroll to position [2321, 0]
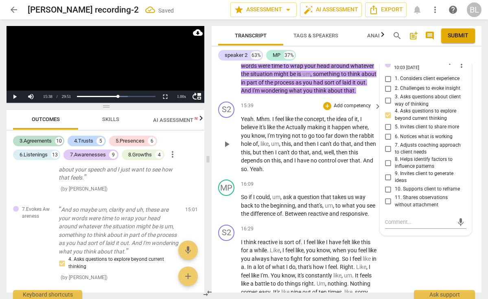
click at [227, 140] on span "play_arrow" at bounding box center [227, 145] width 10 height 10
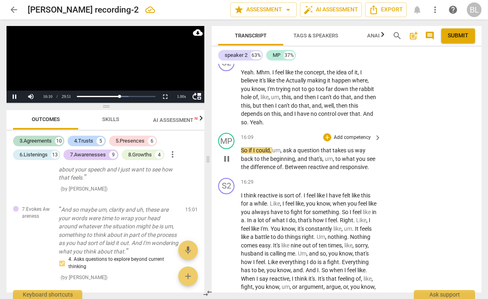
scroll to position [2370, 0]
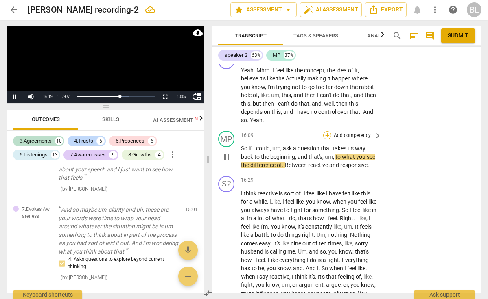
click at [327, 131] on div "+" at bounding box center [327, 135] width 8 height 8
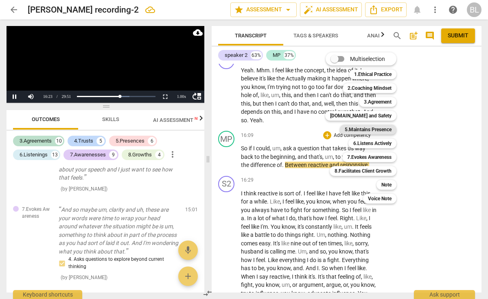
click at [381, 132] on b "5.Maintains Presence" at bounding box center [368, 130] width 47 height 10
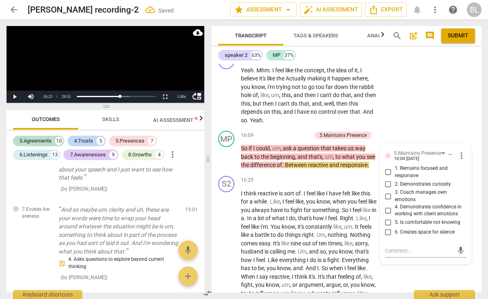
scroll to position [2341, 0]
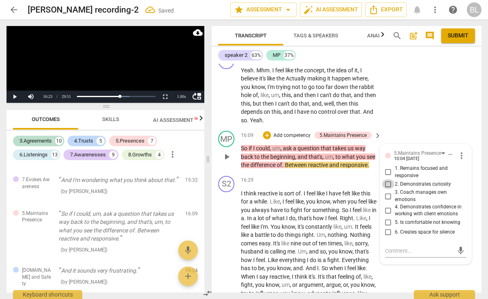
click at [386, 179] on input "2. Demonstrates curiosity" at bounding box center [388, 184] width 13 height 10
checkbox input "true"
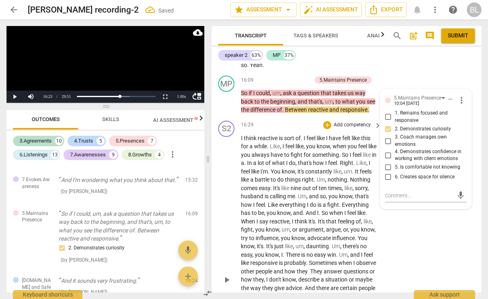
scroll to position [2436, 0]
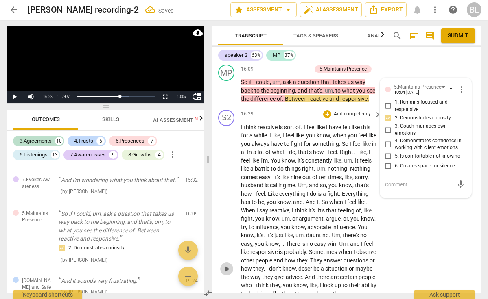
click at [227, 264] on span "play_arrow" at bounding box center [227, 269] width 10 height 10
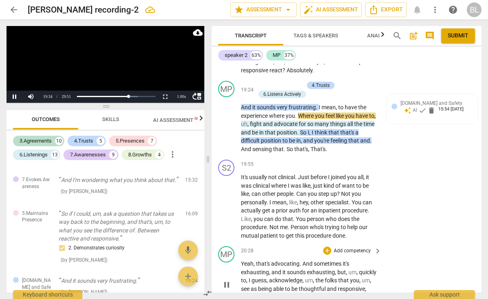
scroll to position [2779, 0]
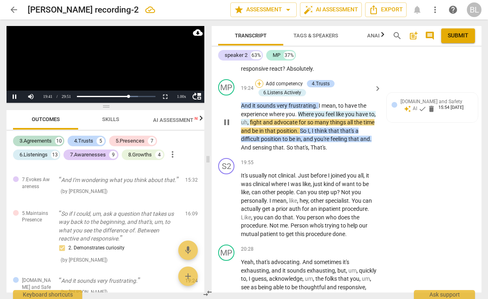
click at [259, 80] on div "+" at bounding box center [259, 84] width 8 height 8
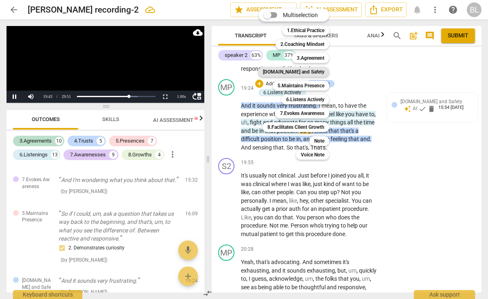
click at [320, 70] on b "[DOMAIN_NAME] and Safety" at bounding box center [293, 72] width 61 height 10
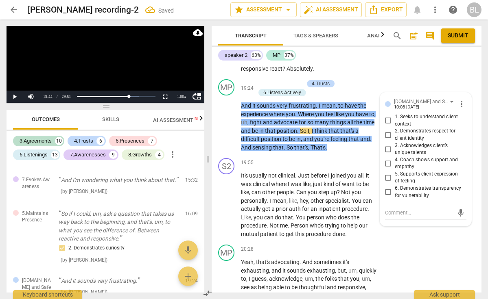
scroll to position [2452, 0]
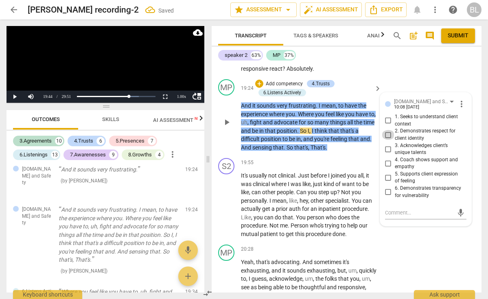
click at [386, 130] on input "2. Demonstrates respect for client identity" at bounding box center [388, 135] width 13 height 10
checkbox input "true"
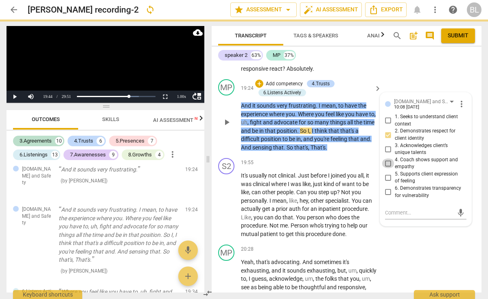
click at [387, 159] on input "4. Coach shows support and empathy" at bounding box center [388, 164] width 13 height 10
checkbox input "true"
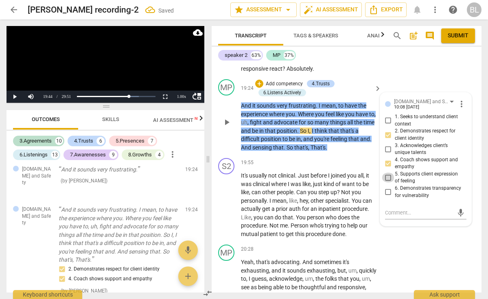
click at [385, 173] on input "5. Supports client expression of feeling" at bounding box center [388, 178] width 13 height 10
checkbox input "true"
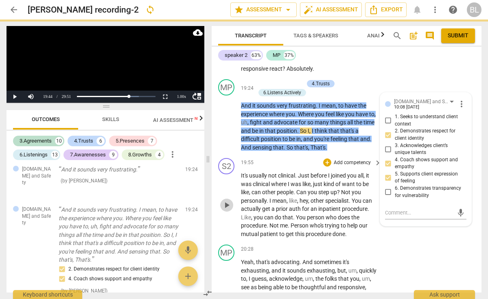
click at [227, 201] on span "play_arrow" at bounding box center [227, 206] width 10 height 10
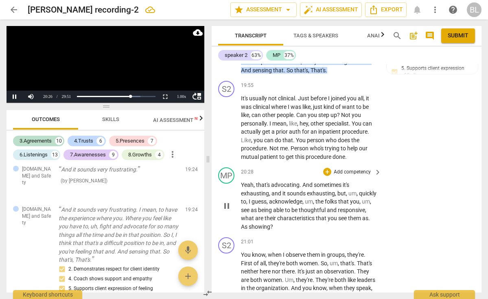
scroll to position [2861, 0]
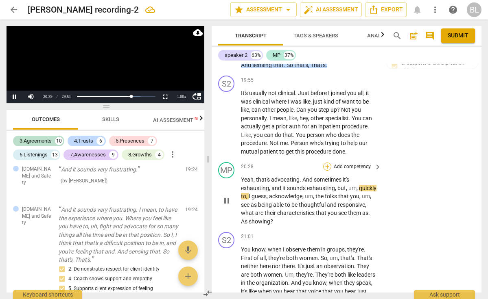
click at [327, 163] on div "+" at bounding box center [327, 167] width 8 height 8
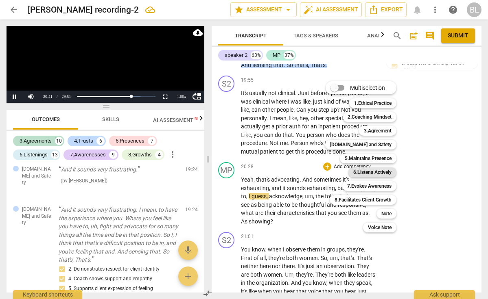
click at [367, 169] on b "6.Listens Actively" at bounding box center [372, 173] width 38 height 10
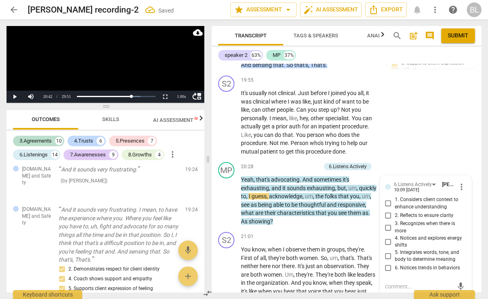
scroll to position [2650, 0]
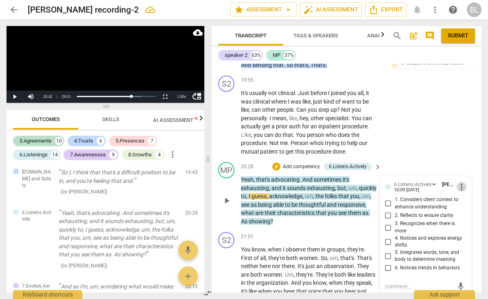
click at [459, 182] on span "more_vert" at bounding box center [462, 187] width 10 height 10
click at [463, 193] on li "Delete" at bounding box center [467, 192] width 28 height 15
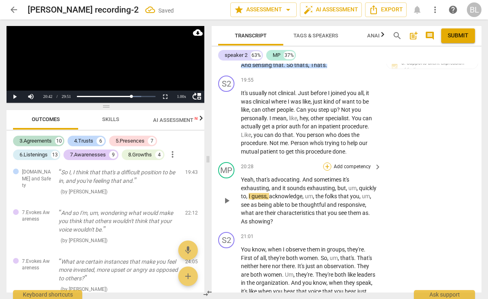
click at [324, 163] on div "+" at bounding box center [327, 167] width 8 height 8
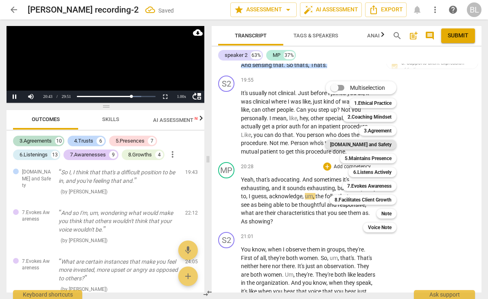
click at [364, 144] on b "[DOMAIN_NAME] and Safety" at bounding box center [360, 145] width 61 height 10
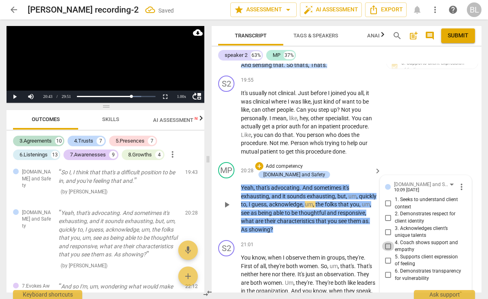
click at [386, 242] on input "4. Coach shows support and empathy" at bounding box center [388, 247] width 13 height 10
checkbox input "true"
click at [387, 256] on input "5. Supports client expression of feeling" at bounding box center [388, 261] width 13 height 10
checkbox input "true"
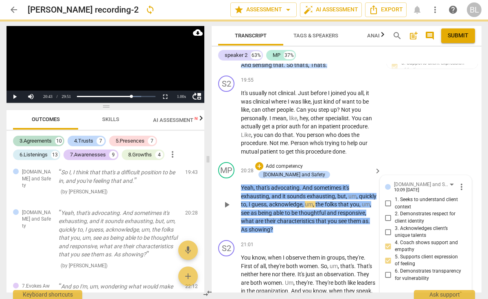
click at [227, 200] on span "play_arrow" at bounding box center [227, 205] width 10 height 10
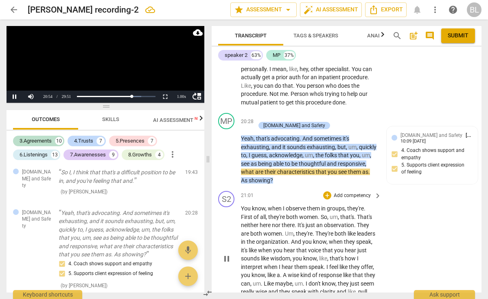
scroll to position [2910, 0]
click at [263, 114] on div "+" at bounding box center [259, 118] width 8 height 8
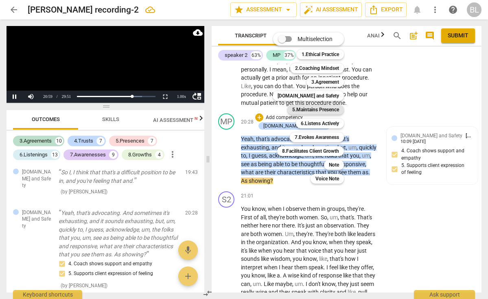
click at [315, 111] on b "5.Maintains Presence" at bounding box center [315, 110] width 47 height 10
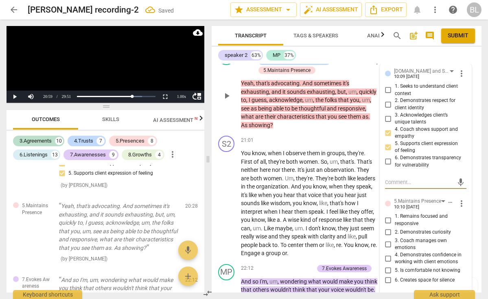
scroll to position [2983, 0]
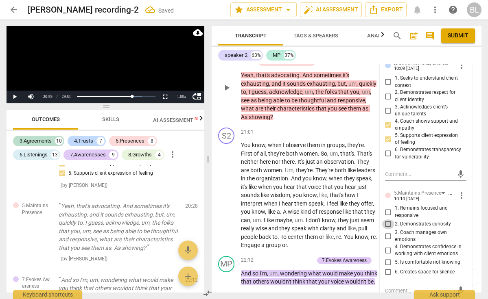
click at [387, 220] on input "2. Demonstrates curiosity" at bounding box center [388, 225] width 13 height 10
checkbox input "true"
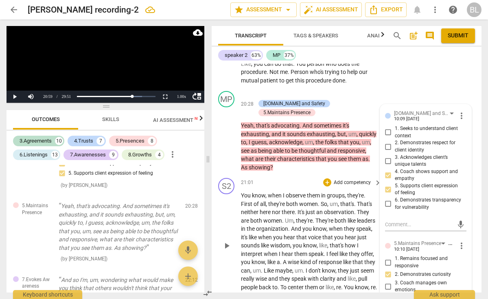
scroll to position [2931, 0]
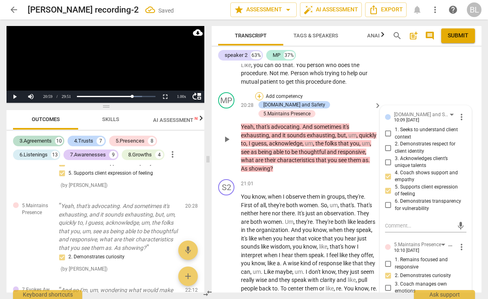
click at [259, 92] on div "+" at bounding box center [259, 96] width 8 height 8
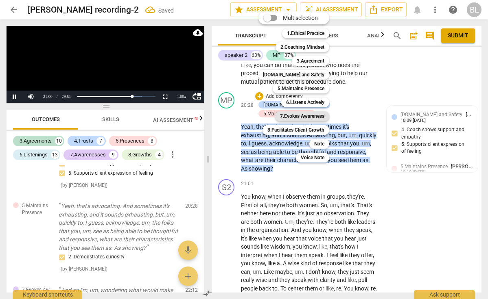
click at [324, 116] on b "7.Evokes Awareness" at bounding box center [302, 116] width 44 height 10
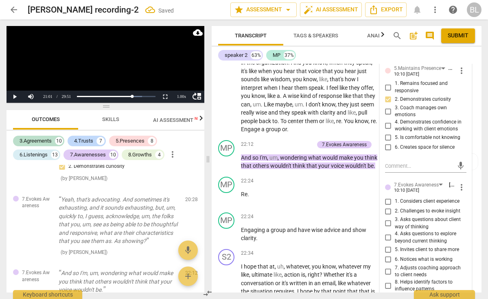
scroll to position [3122, 0]
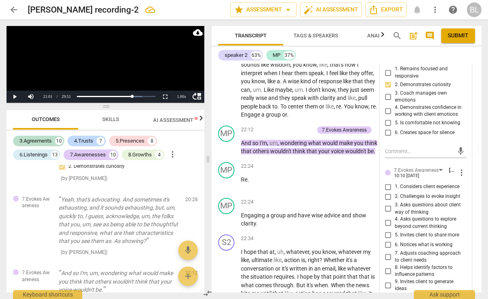
click at [387, 218] on input "4. Asks questions to explore beyond current thinking" at bounding box center [388, 223] width 13 height 10
checkbox input "true"
click at [387, 204] on input "3. Asks questions about client way of thinking" at bounding box center [388, 209] width 13 height 10
checkbox input "true"
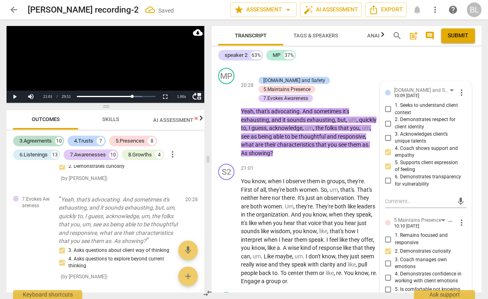
scroll to position [2941, 0]
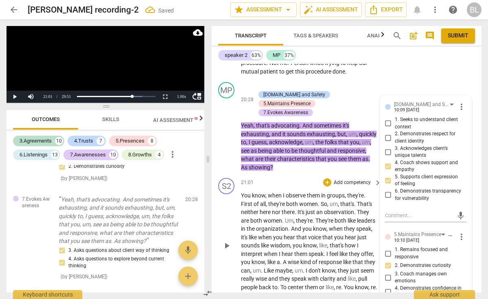
click at [225, 241] on span "play_arrow" at bounding box center [227, 246] width 10 height 10
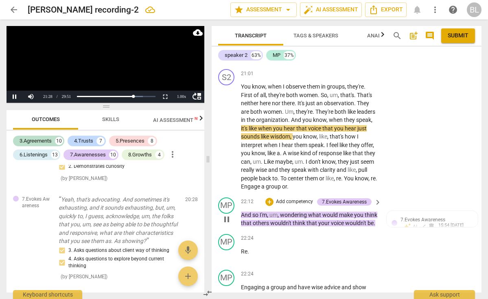
scroll to position [3052, 0]
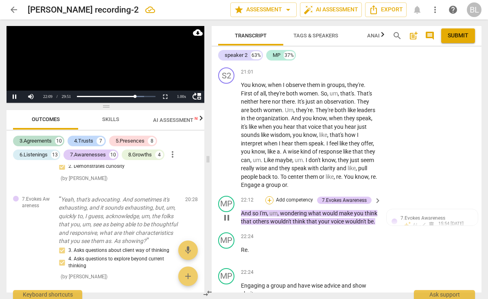
click at [270, 197] on div "+" at bounding box center [269, 201] width 8 height 8
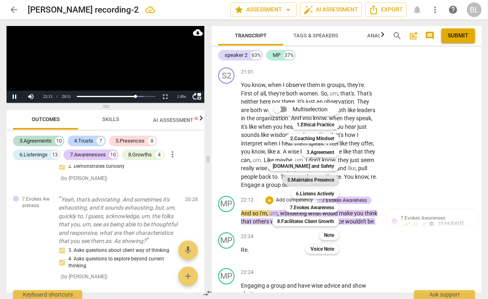
click at [325, 181] on b "5.Maintains Presence" at bounding box center [310, 180] width 47 height 10
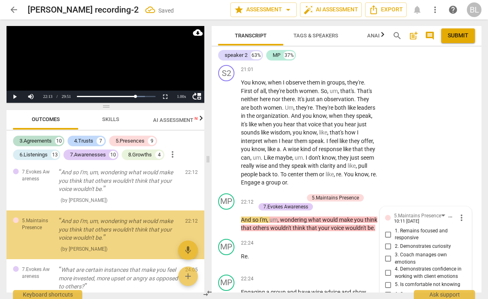
scroll to position [2978, 0]
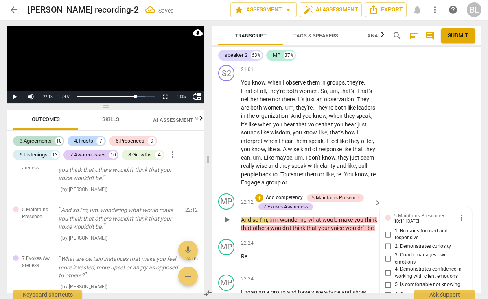
click at [387, 242] on input "2. Demonstrates curiosity" at bounding box center [388, 247] width 13 height 10
checkbox input "true"
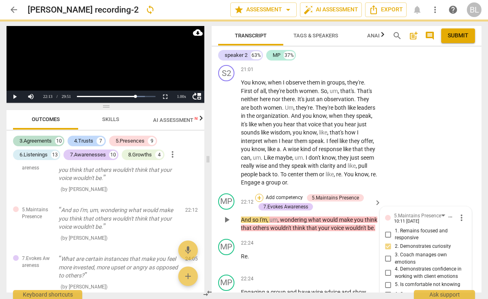
click at [259, 194] on div "+" at bounding box center [259, 198] width 8 height 8
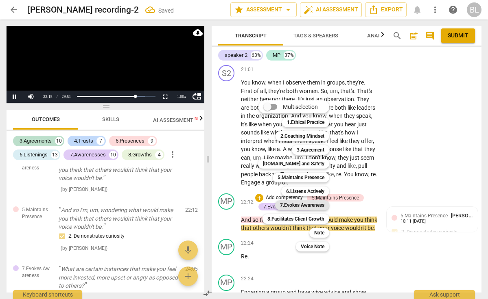
click at [301, 205] on b "7.Evokes Awareness" at bounding box center [302, 206] width 44 height 10
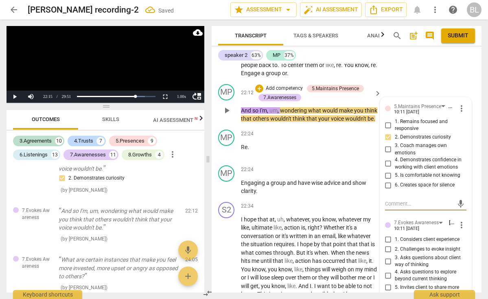
scroll to position [3171, 0]
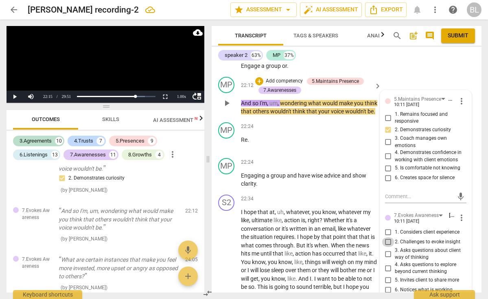
click at [388, 238] on input "2. Challenges to evoke insight" at bounding box center [388, 243] width 13 height 10
checkbox input "true"
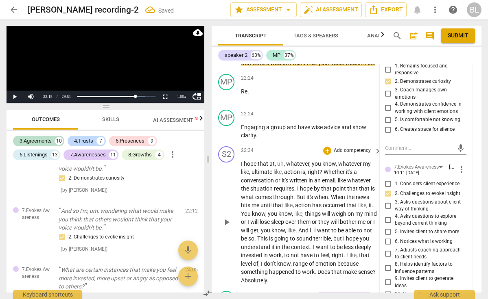
scroll to position [3220, 0]
click at [227, 217] on span "play_arrow" at bounding box center [227, 222] width 10 height 10
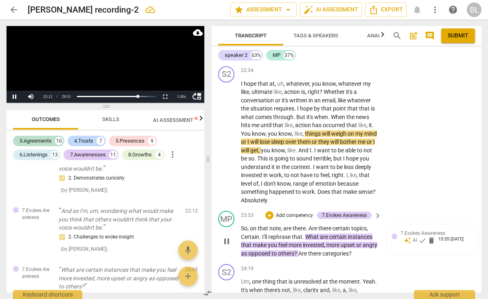
scroll to position [3301, 0]
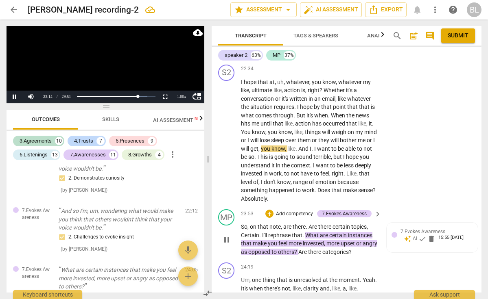
click at [226, 235] on span "pause" at bounding box center [227, 240] width 10 height 10
click at [226, 235] on span "play_arrow" at bounding box center [227, 240] width 10 height 10
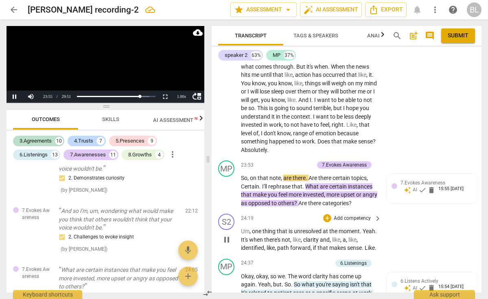
scroll to position [3354, 0]
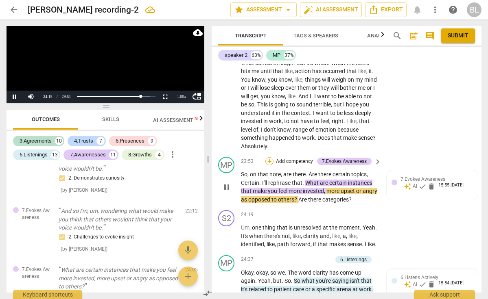
click at [270, 157] on div "+" at bounding box center [269, 161] width 8 height 8
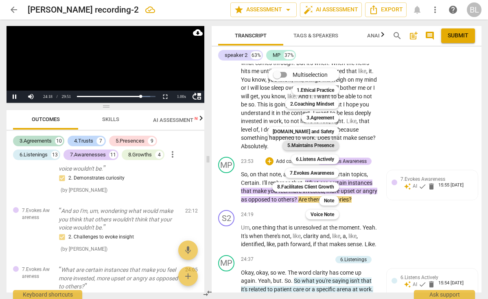
click at [327, 146] on b "5.Maintains Presence" at bounding box center [310, 146] width 47 height 10
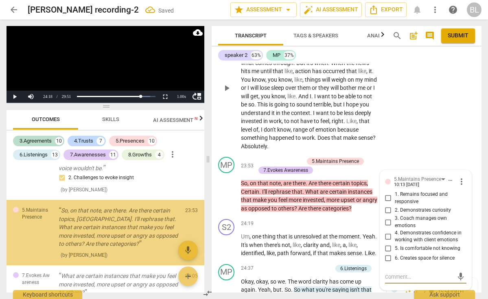
scroll to position [3103, 0]
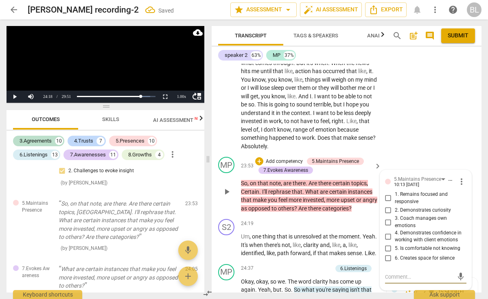
click at [386, 205] on input "2. Demonstrates curiosity" at bounding box center [388, 210] width 13 height 10
checkbox input "true"
click at [389, 273] on textarea at bounding box center [419, 277] width 68 height 8
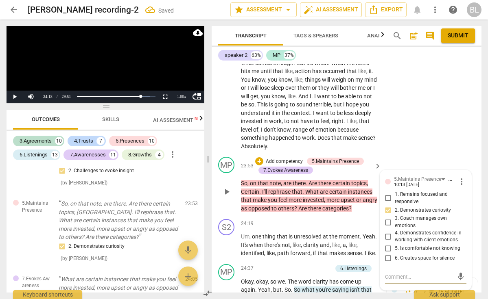
type textarea "a"
type textarea "an"
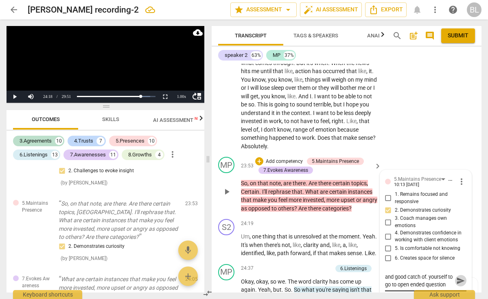
click at [457, 277] on span "send" at bounding box center [460, 281] width 9 height 9
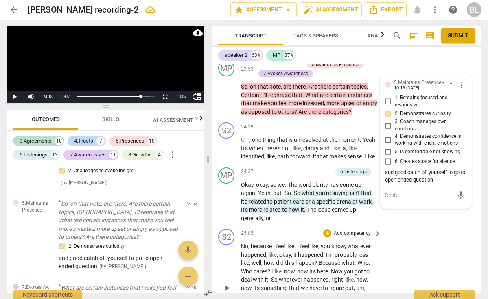
scroll to position [3452, 0]
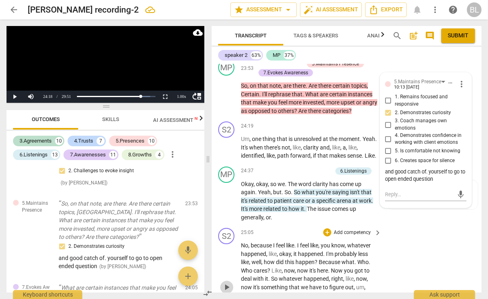
click at [227, 283] on span "play_arrow" at bounding box center [227, 288] width 10 height 10
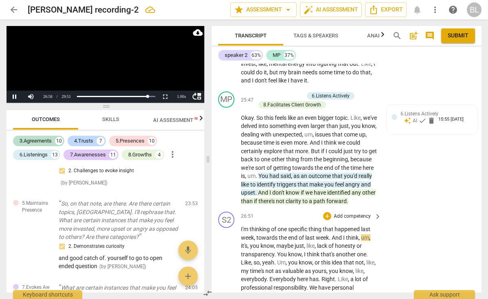
scroll to position [3690, 0]
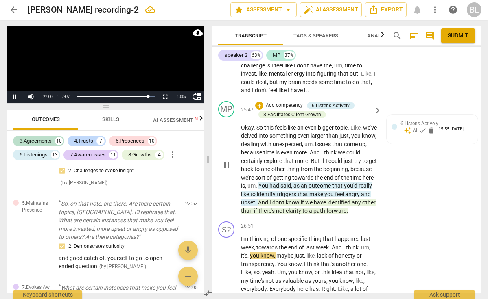
click at [225, 160] on span "pause" at bounding box center [227, 165] width 10 height 10
click at [260, 102] on div "+" at bounding box center [259, 106] width 8 height 8
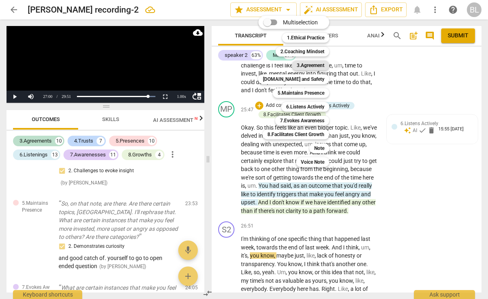
click at [310, 63] on b "3.Agreement" at bounding box center [311, 66] width 28 height 10
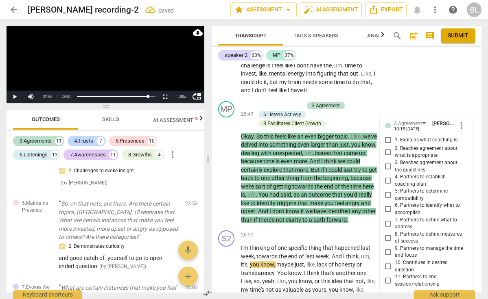
scroll to position [3339, 0]
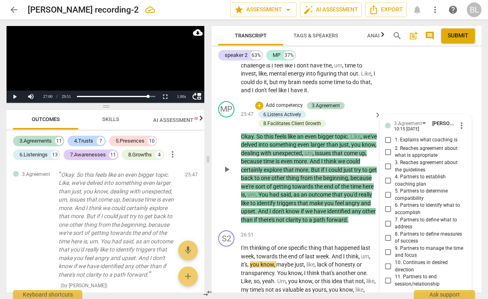
click at [387, 247] on input "9. Partners to manage the time and focus" at bounding box center [388, 252] width 13 height 10
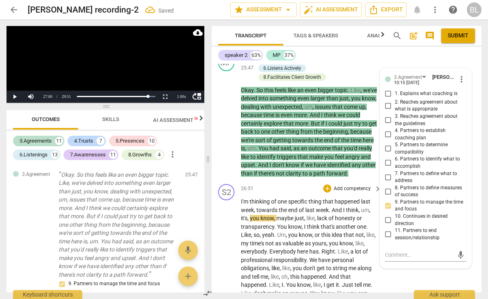
scroll to position [3754, 0]
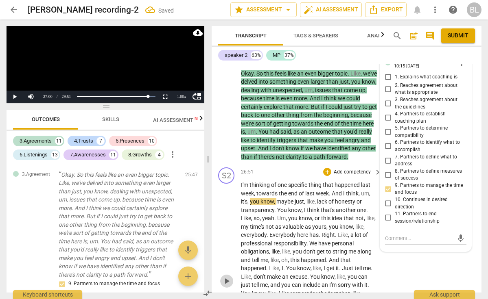
click at [226, 277] on span "play_arrow" at bounding box center [227, 282] width 10 height 10
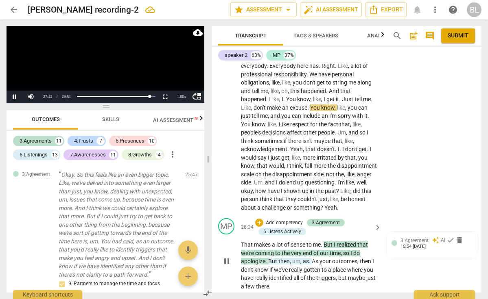
scroll to position [3926, 0]
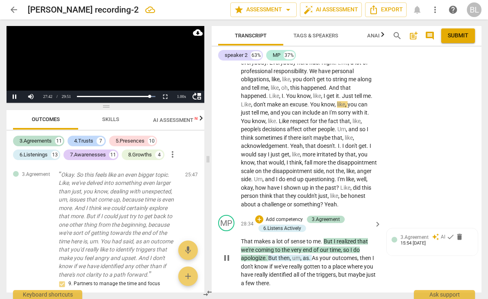
click at [290, 265] on p "That makes a lot of sense to me . But I realized that we're coming to the very …" at bounding box center [309, 263] width 136 height 50
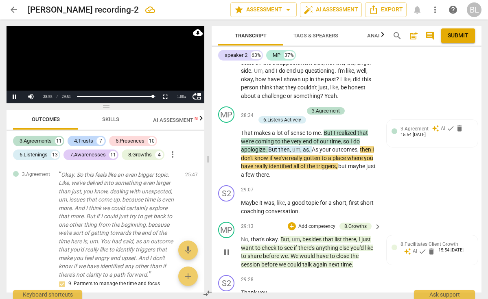
scroll to position [4028, 0]
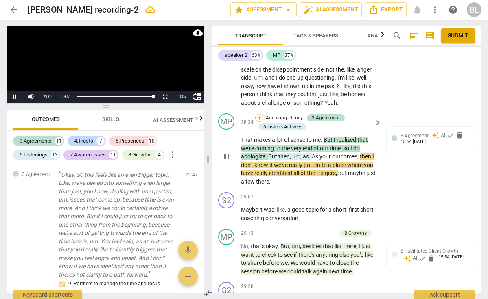
click at [258, 114] on div "+" at bounding box center [259, 118] width 8 height 8
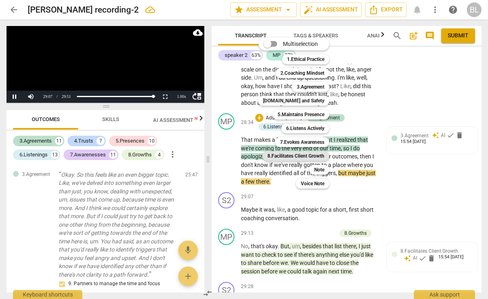
click at [321, 157] on b "8.Facilitates Client Growth" at bounding box center [295, 156] width 57 height 10
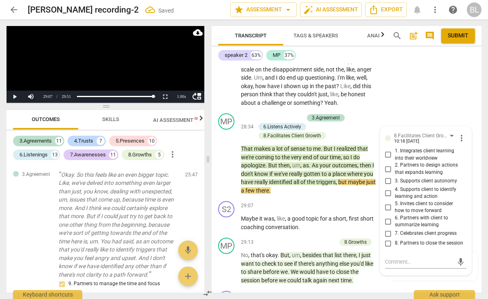
scroll to position [3550, 0]
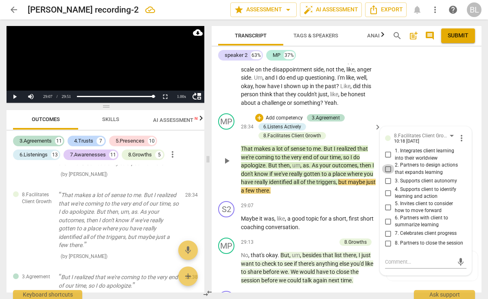
click at [387, 164] on input "2. Partners to design actions that expands learning" at bounding box center [388, 169] width 13 height 10
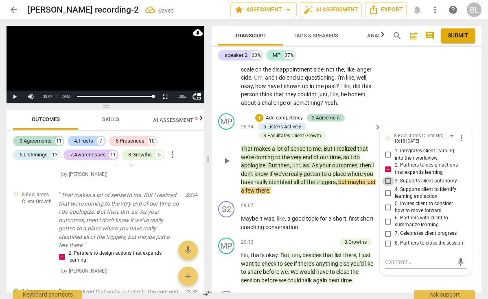
click at [388, 177] on input "3. Supports client autonomy" at bounding box center [388, 182] width 13 height 10
click at [386, 188] on input "4. Supports client to identify learning and action" at bounding box center [388, 193] width 13 height 10
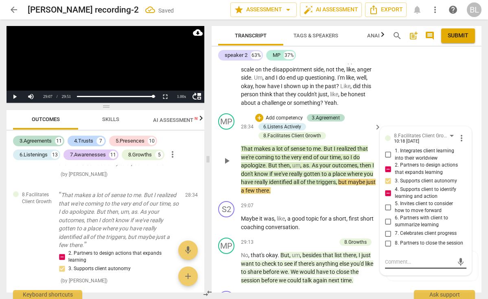
click at [385, 260] on textarea at bounding box center [419, 262] width 68 height 8
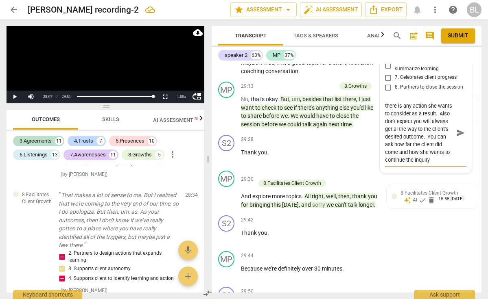
scroll to position [4184, 0]
click at [457, 130] on span "send" at bounding box center [460, 133] width 9 height 9
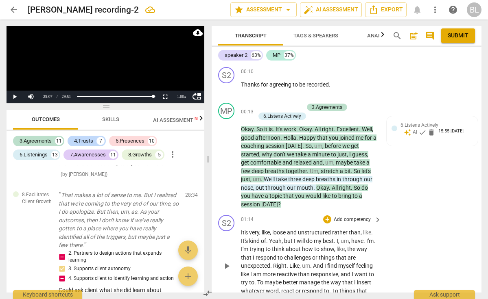
scroll to position [0, 0]
click at [413, 35] on span "post_add" at bounding box center [414, 36] width 10 height 10
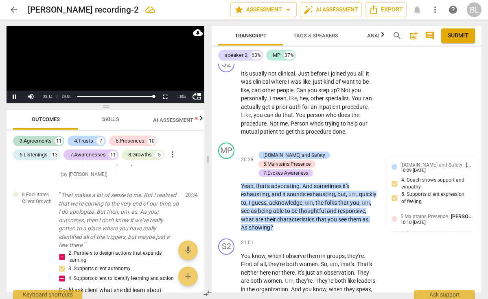
scroll to position [2909, 0]
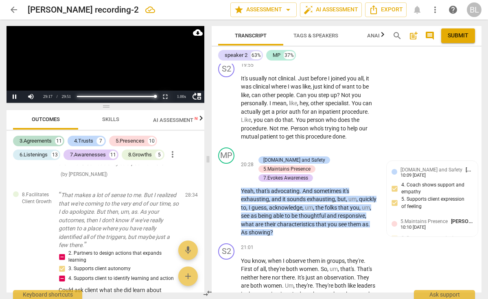
drag, startPoint x: 154, startPoint y: 95, endPoint x: 173, endPoint y: 96, distance: 18.3
click at [173, 96] on div "move_up Pause Current Time 29:17 / Duration Time 29:51 Loaded : 0% Progress : 9…" at bounding box center [106, 97] width 198 height 12
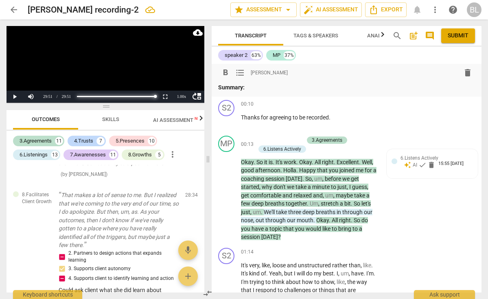
scroll to position [0, 0]
click at [267, 84] on p "Summary:" at bounding box center [346, 87] width 257 height 9
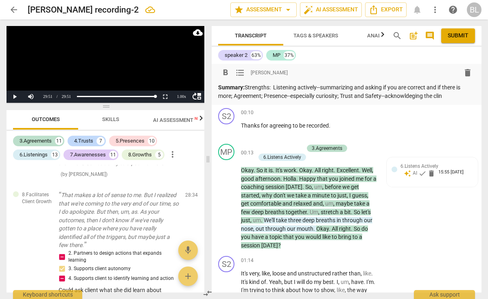
click at [413, 94] on p "Summary: Strengths: Listening actively--summarizing and asking if you are corre…" at bounding box center [346, 91] width 257 height 17
click at [443, 96] on p "Summary: Strengths: Listening actively--summarizing and asking if you are corre…" at bounding box center [346, 91] width 257 height 17
click at [407, 94] on p "Summary: Strengths: Listening actively--summarizing and asking if you are corre…" at bounding box center [346, 91] width 257 height 17
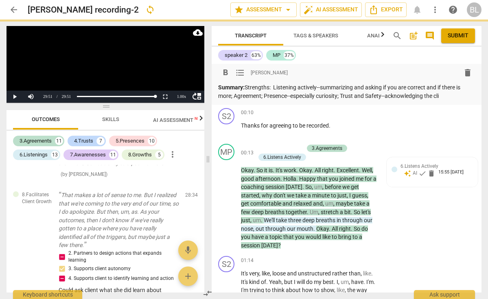
click at [447, 94] on p "Summary: Strengths: Listening actively--summarizing and asking if you are corre…" at bounding box center [346, 91] width 257 height 17
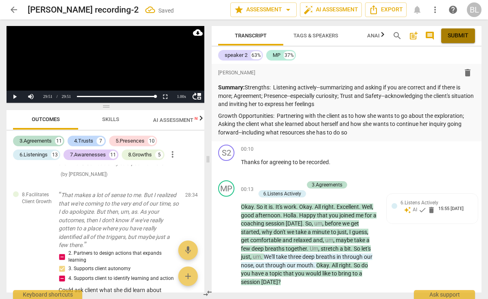
click at [461, 33] on span "Submit" at bounding box center [458, 36] width 21 height 8
